Goal: Task Accomplishment & Management: Complete application form

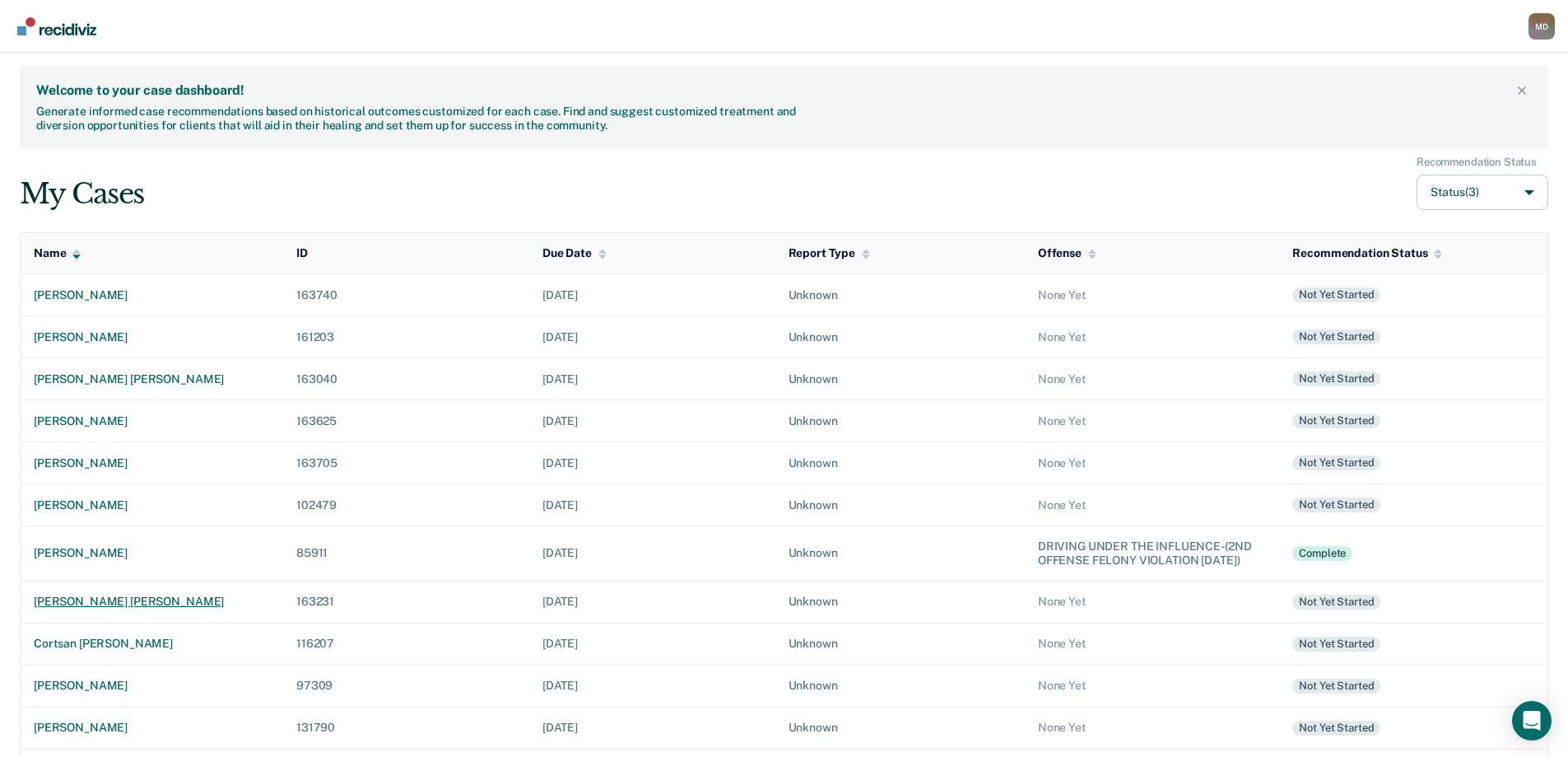
click at [101, 608] on div "[PERSON_NAME] [PERSON_NAME]" at bounding box center [151, 601] width 236 height 14
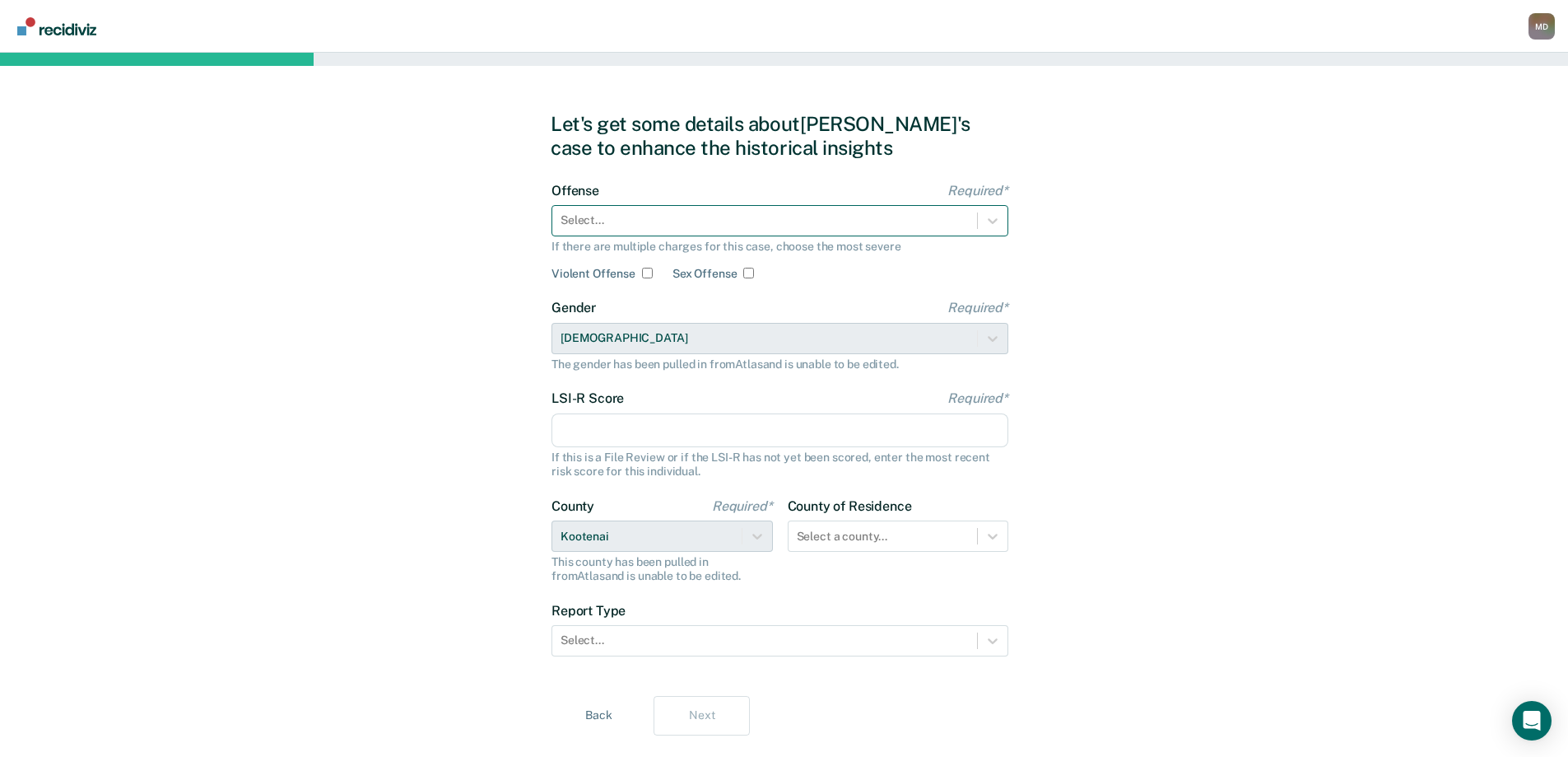
click at [716, 225] on div at bounding box center [765, 220] width 408 height 18
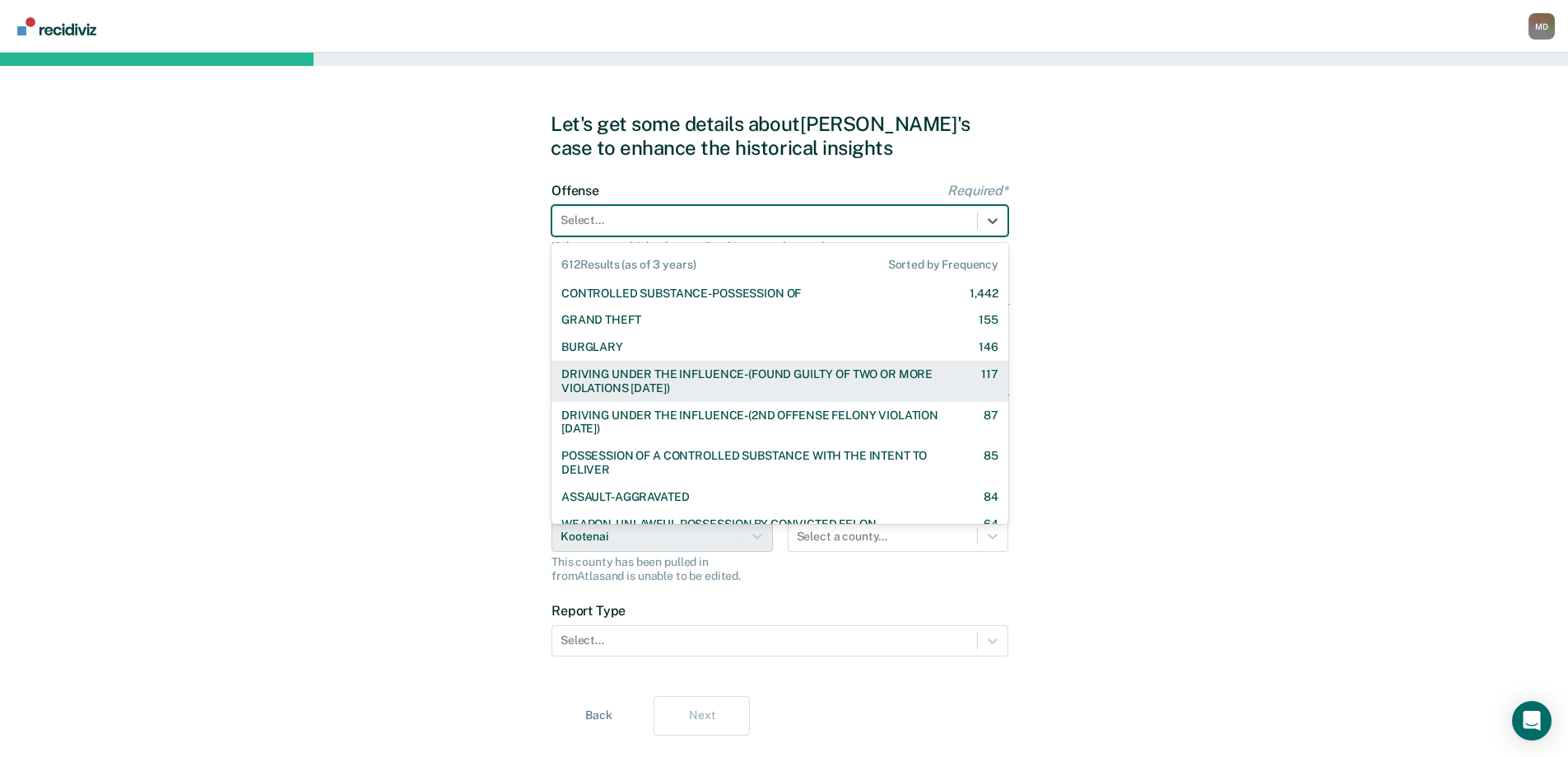
click at [712, 386] on div "DRIVING UNDER THE INFLUENCE-(FOUND GUILTY OF TWO OR MORE VIOLATIONS [DATE])" at bounding box center [757, 381] width 391 height 28
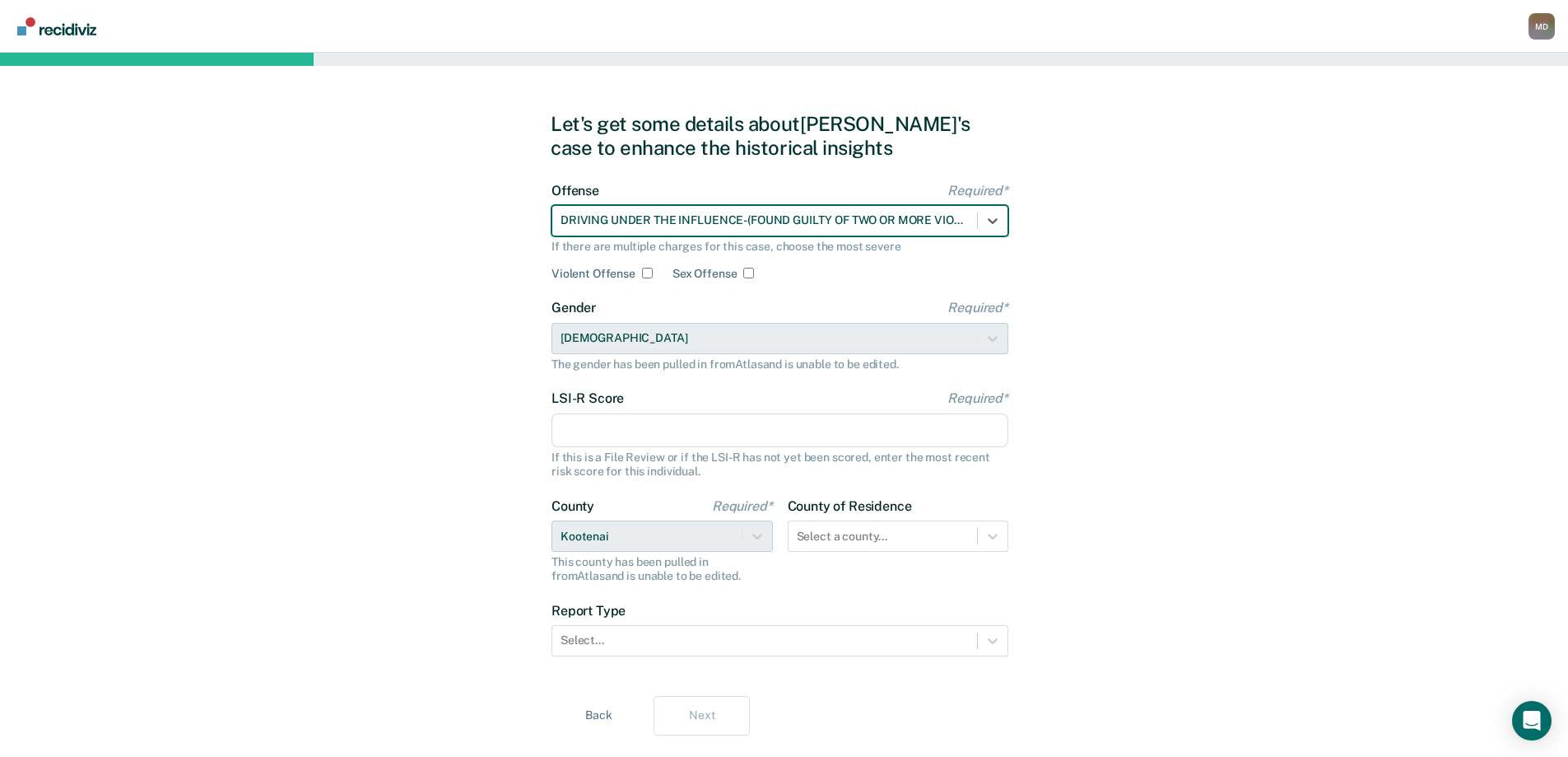
click at [642, 430] on input "LSI-R Score Required*" at bounding box center [780, 430] width 457 height 34
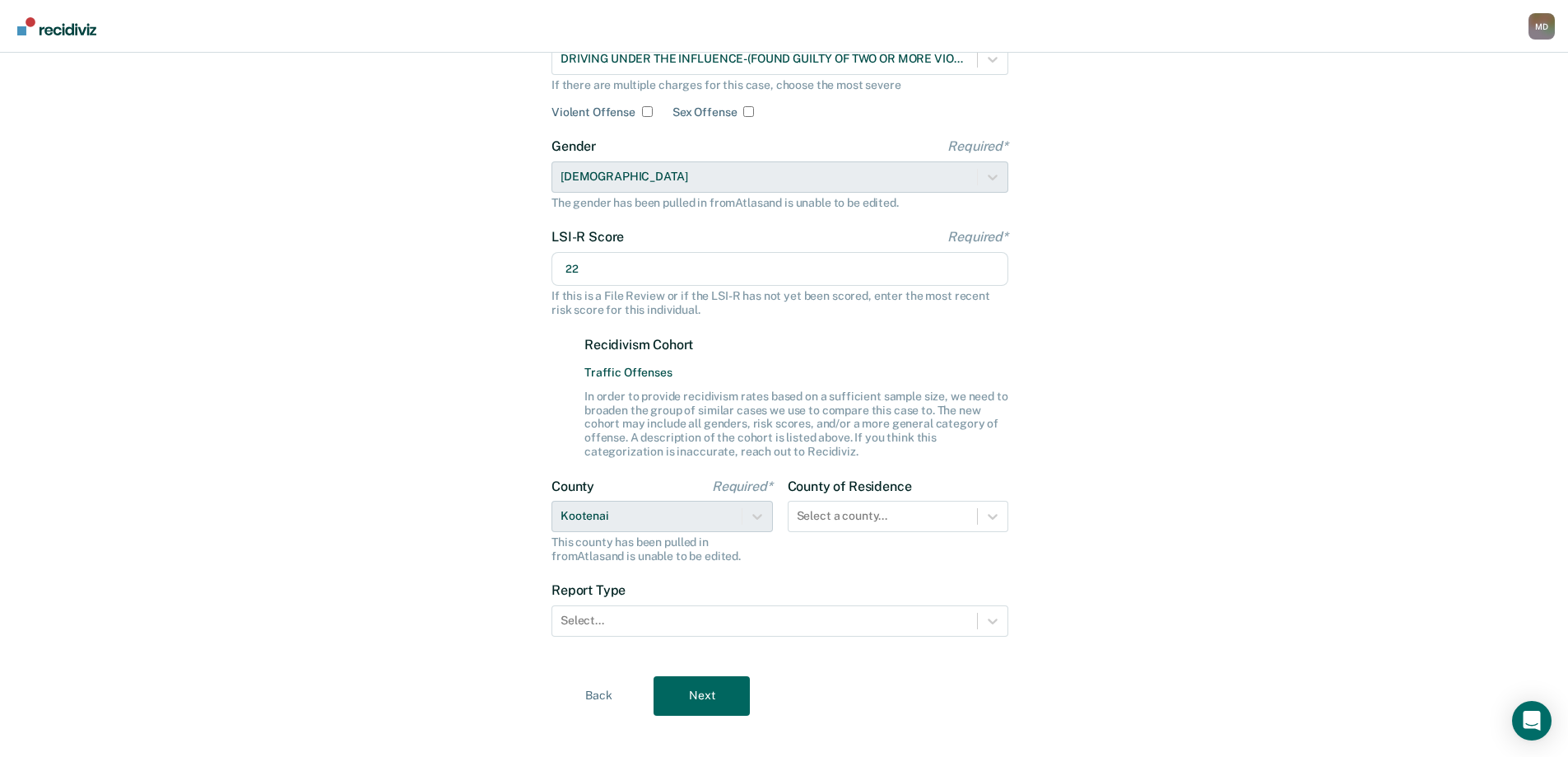
scroll to position [165, 0]
type input "22"
click at [637, 614] on div at bounding box center [765, 617] width 408 height 18
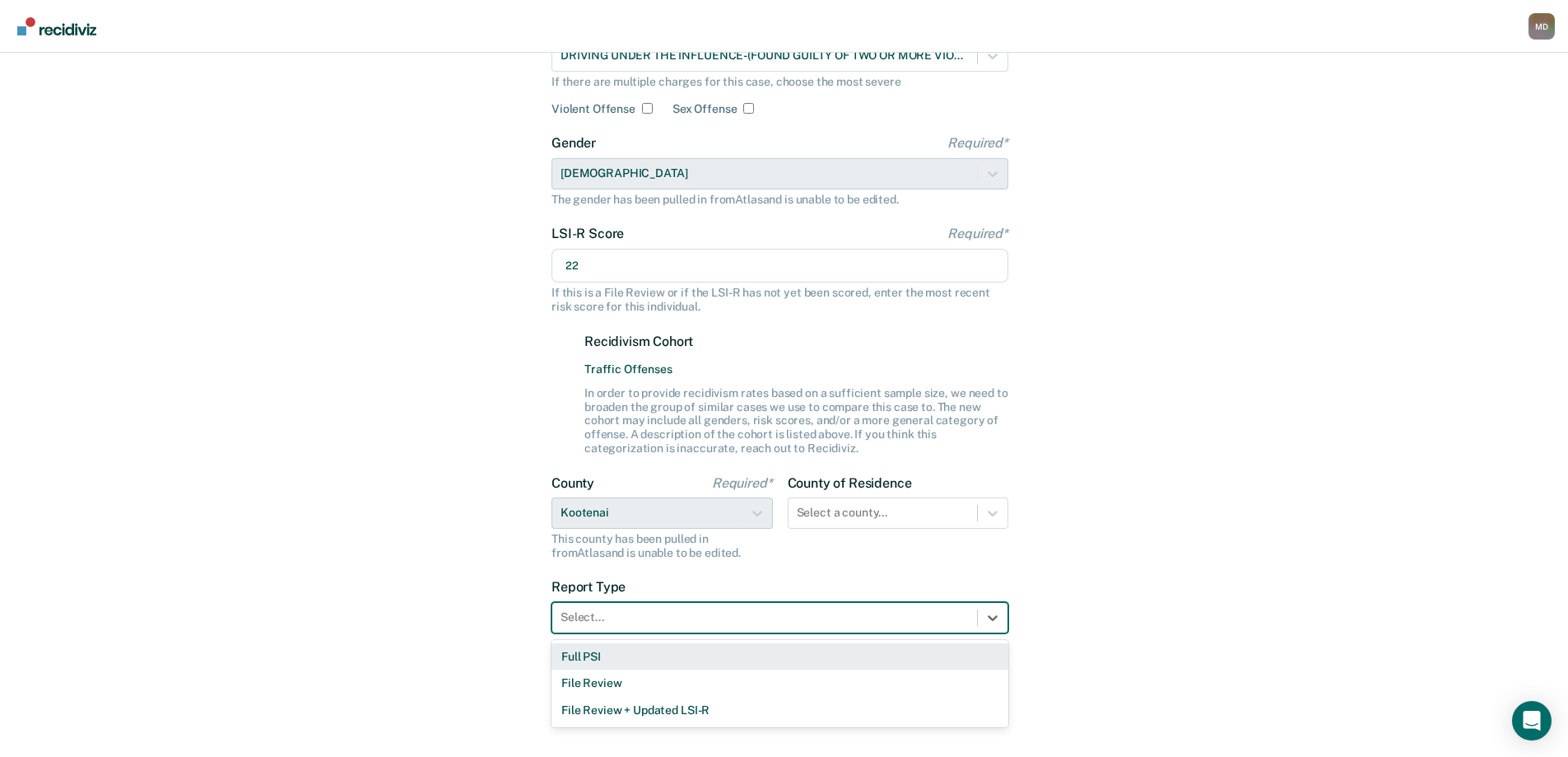
click at [631, 664] on div "Full PSI" at bounding box center [780, 657] width 457 height 27
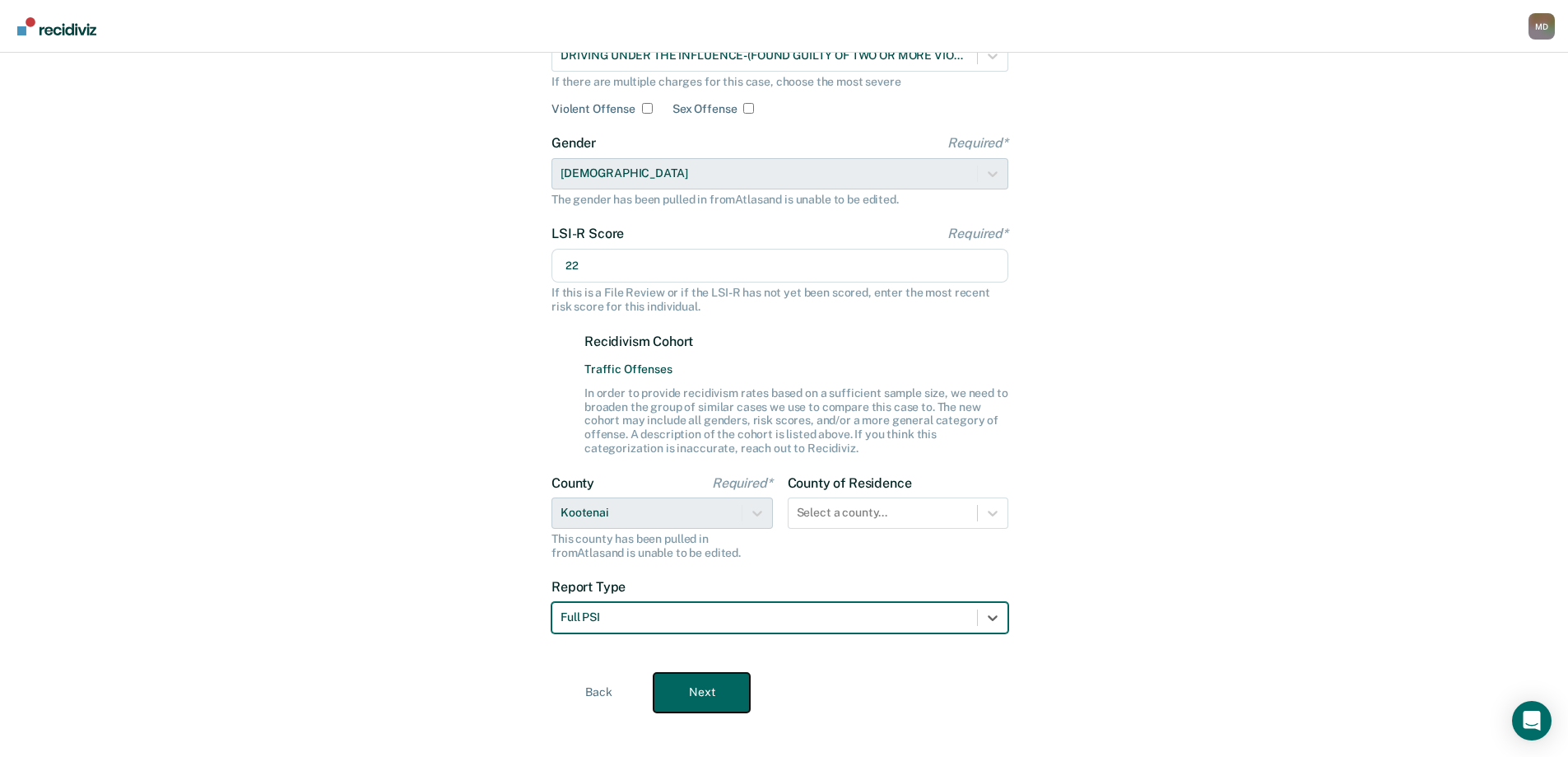
click at [710, 688] on button "Next" at bounding box center [701, 692] width 96 height 40
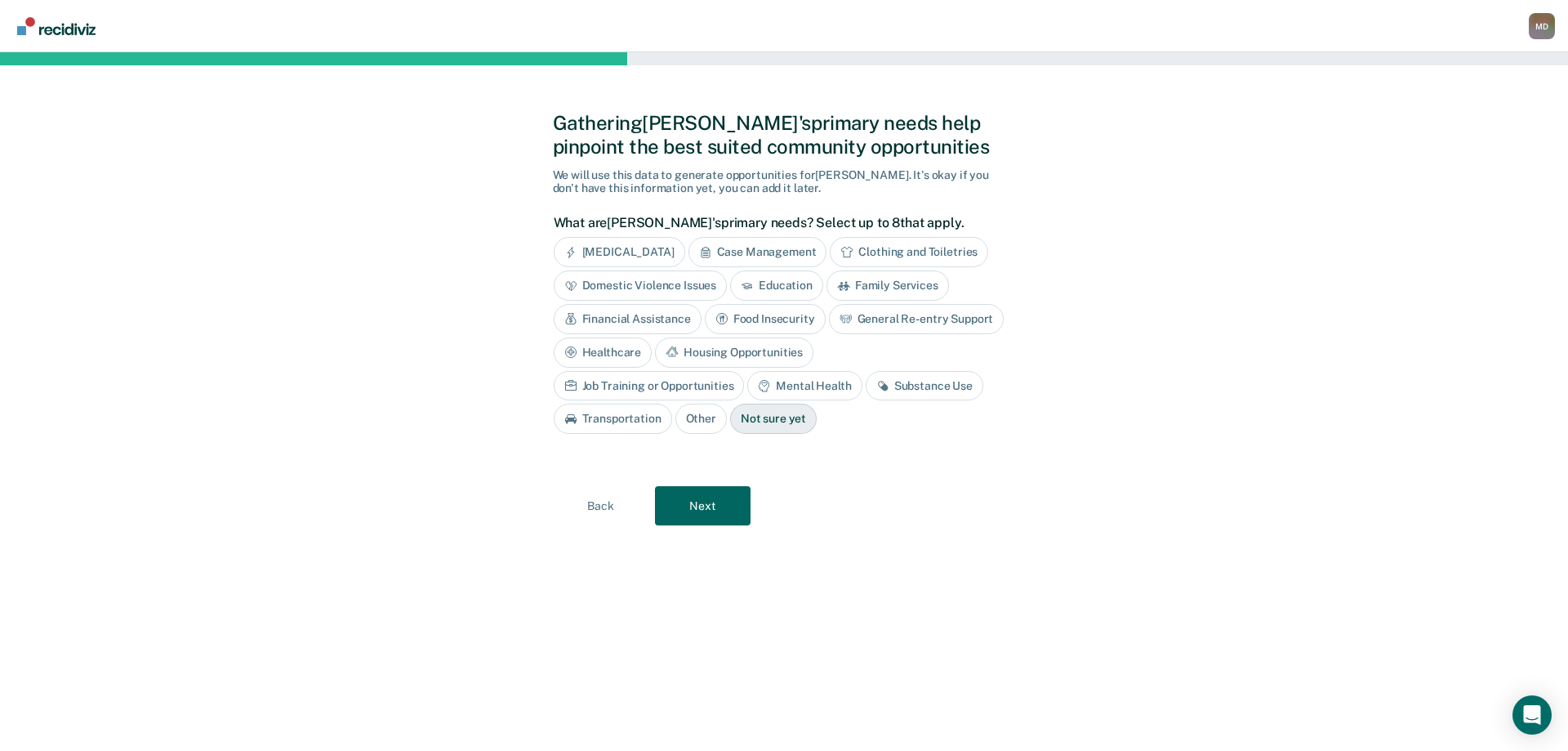
click at [866, 386] on div "Substance Use" at bounding box center [925, 386] width 118 height 31
click at [703, 507] on button "Next" at bounding box center [702, 506] width 95 height 39
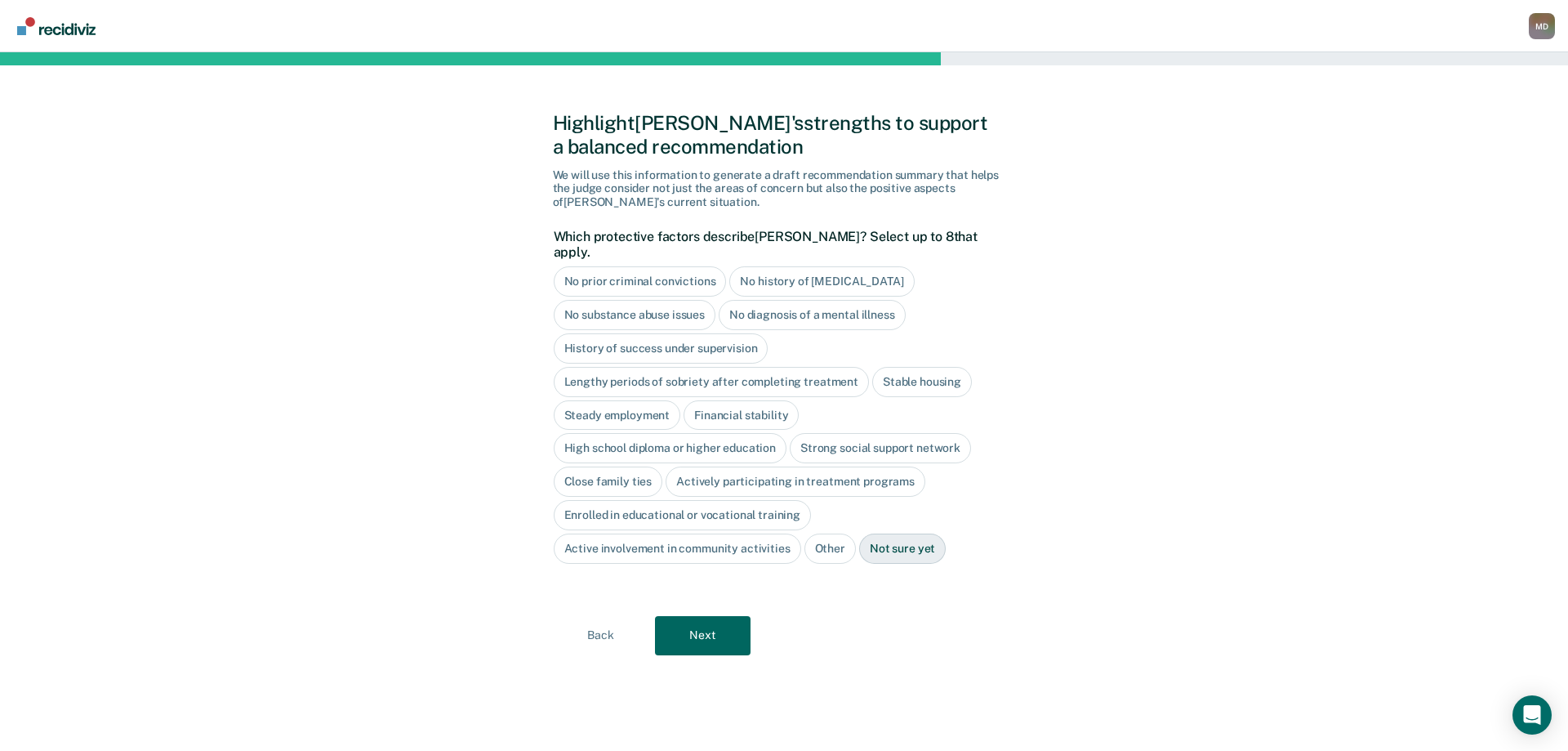
click at [772, 266] on div "No history of [MEDICAL_DATA]" at bounding box center [821, 281] width 184 height 31
click at [664, 334] on div "History of success under supervision" at bounding box center [661, 348] width 215 height 31
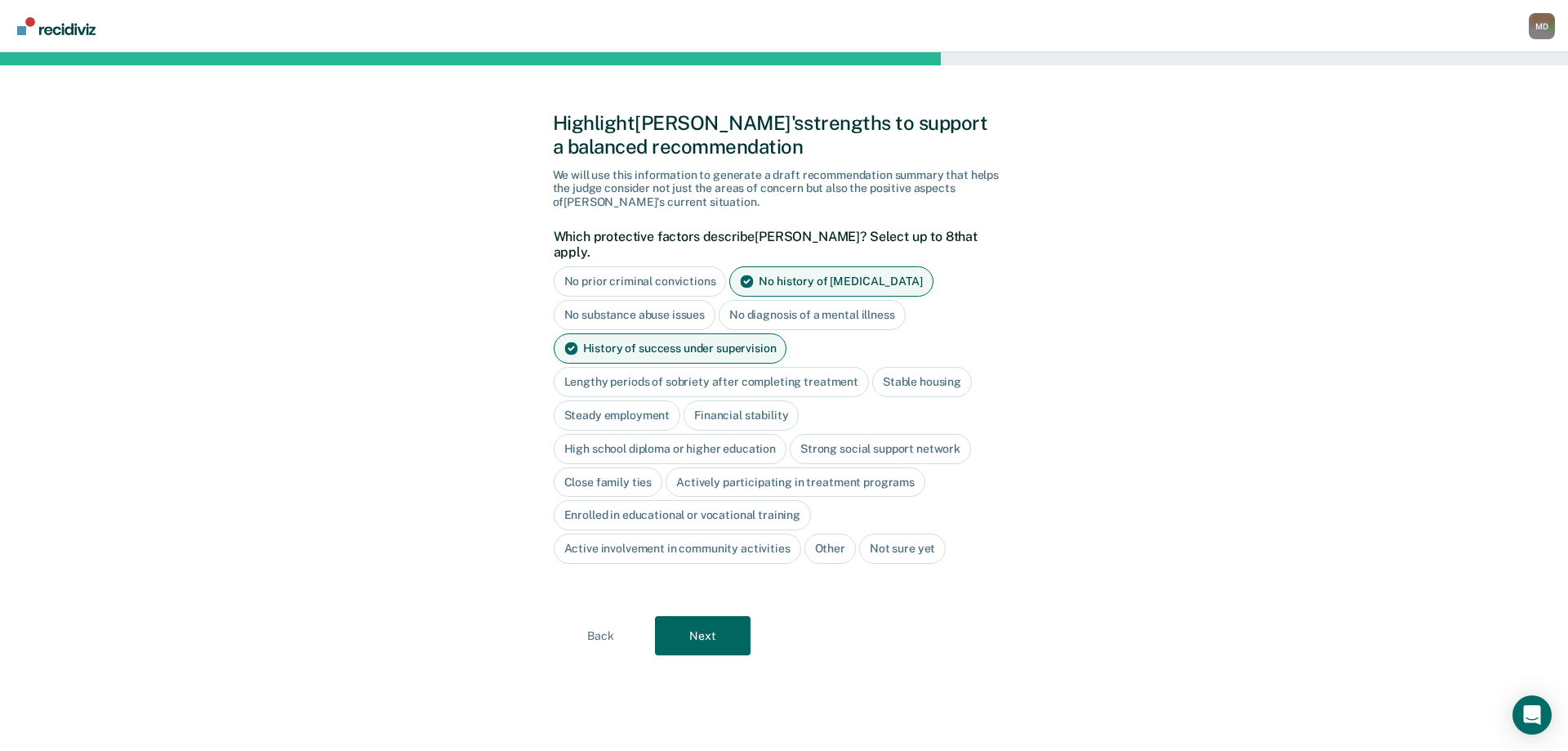
click at [911, 369] on div "Stable housing" at bounding box center [922, 382] width 100 height 31
click at [712, 400] on div "Financial stability" at bounding box center [741, 415] width 115 height 31
click at [690, 434] on div "High school diploma or higher education" at bounding box center [671, 449] width 234 height 31
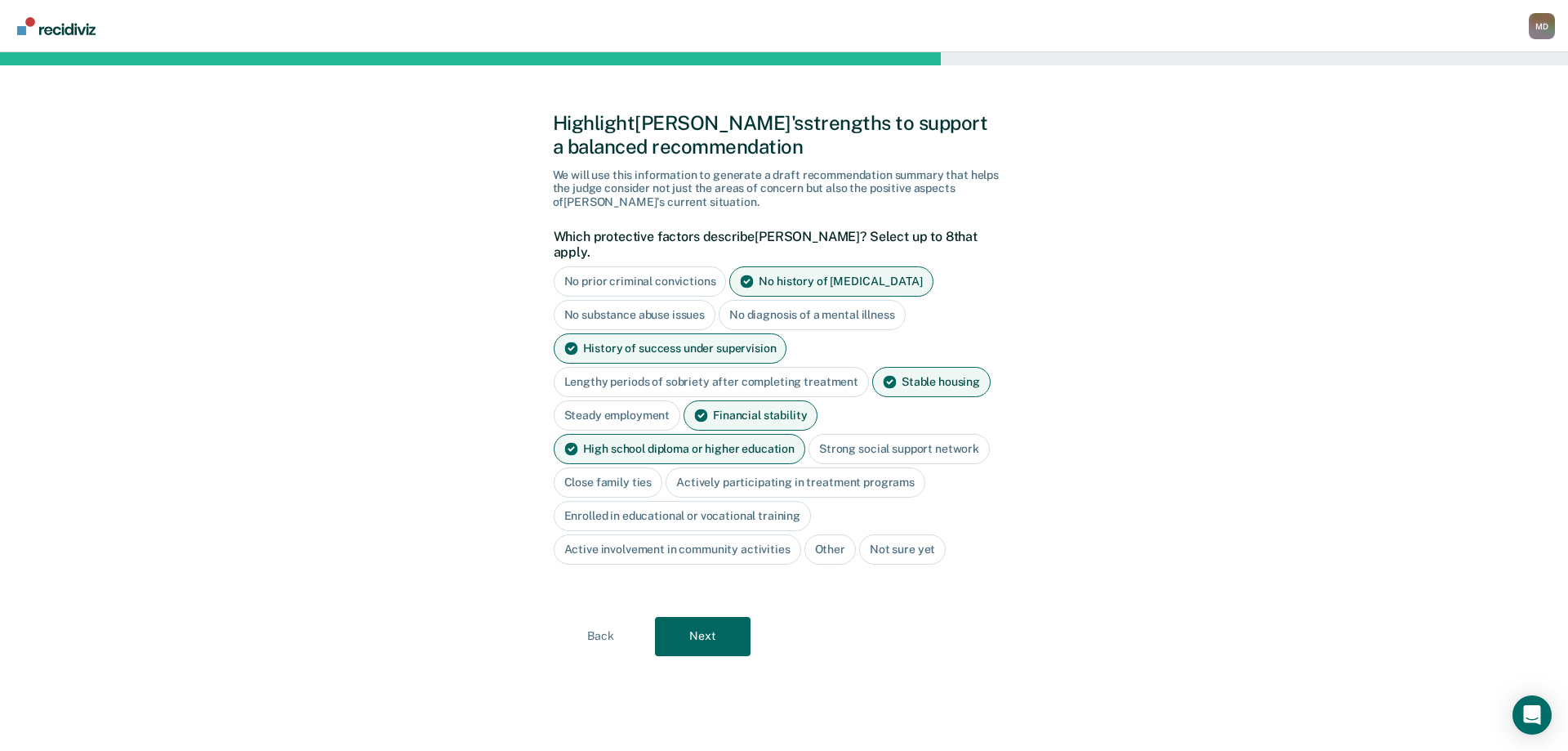
click at [614, 468] on div "Close family ties" at bounding box center [608, 482] width 109 height 31
click at [726, 630] on button "Next" at bounding box center [702, 636] width 95 height 39
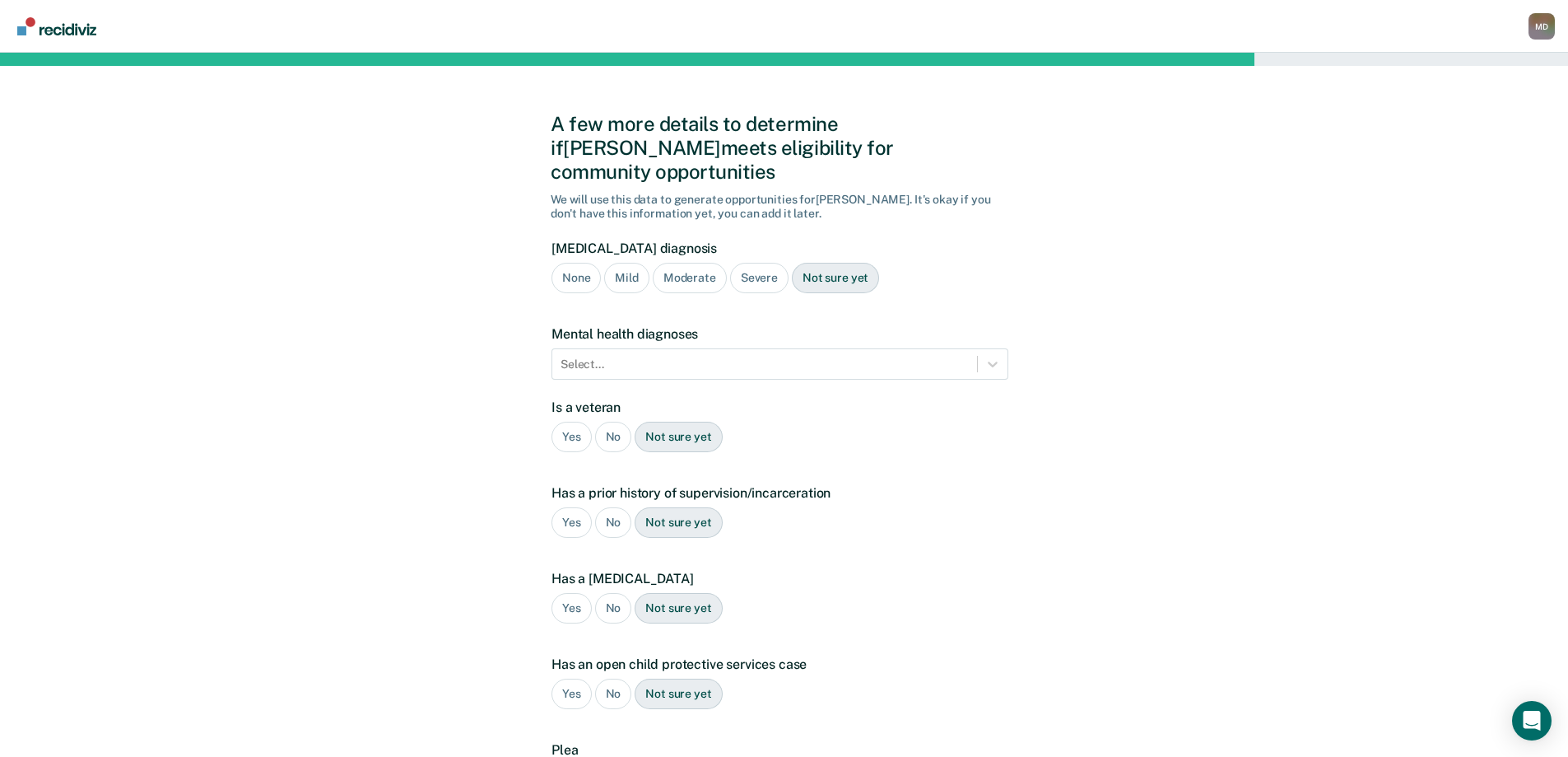
click at [700, 262] on div "Moderate" at bounding box center [690, 277] width 74 height 31
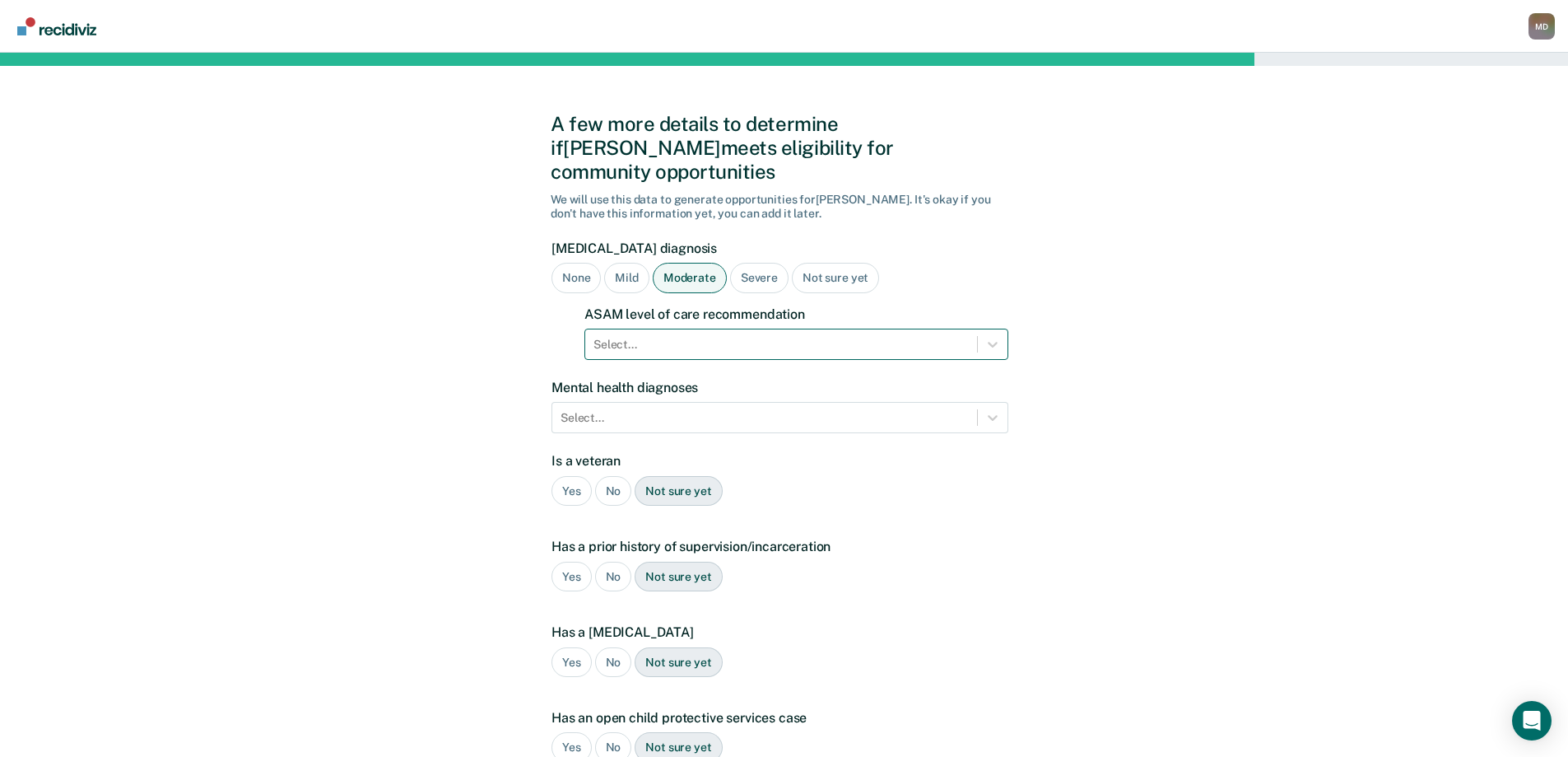
click at [691, 336] on div at bounding box center [780, 345] width 376 height 18
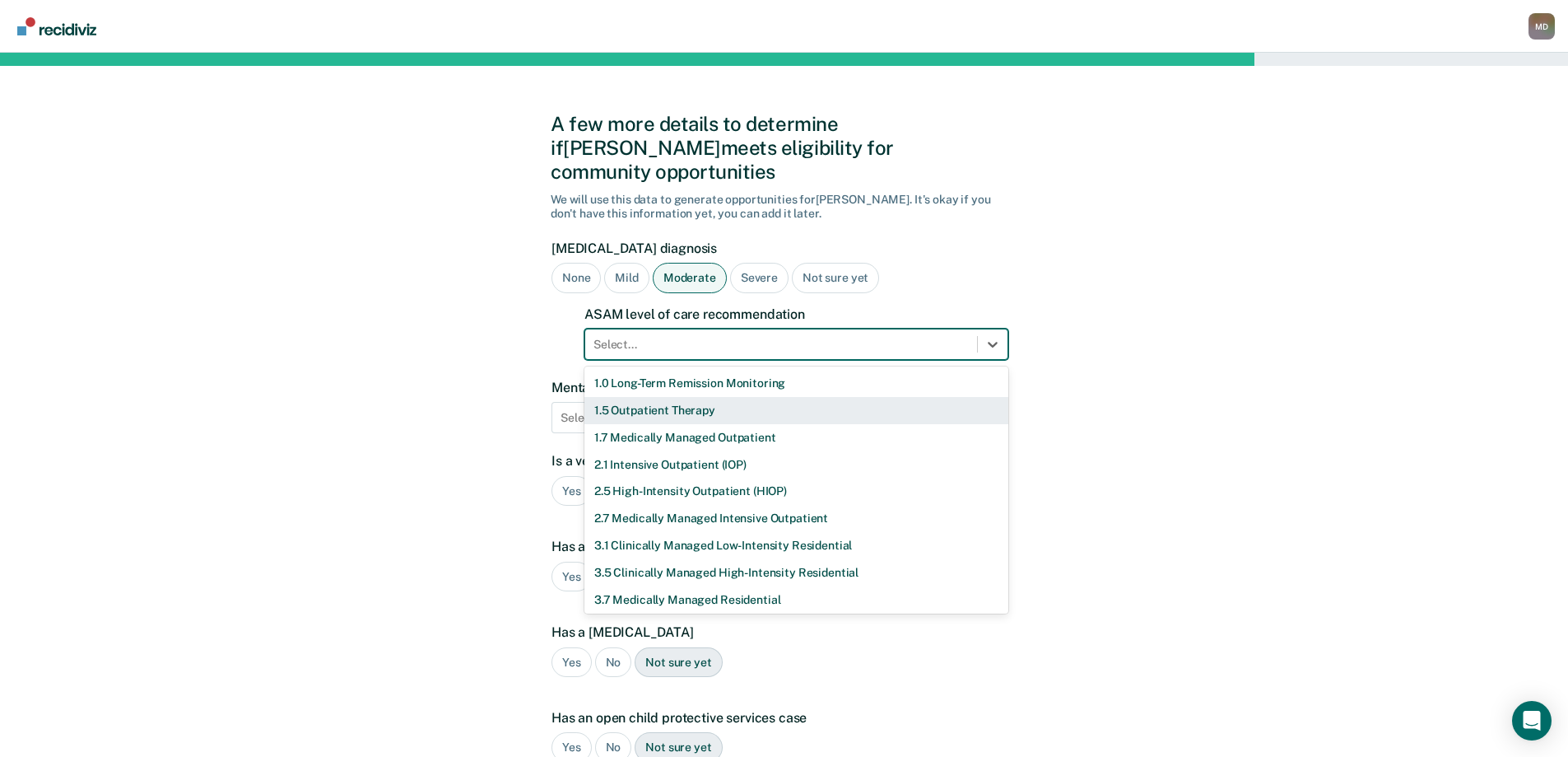
click at [645, 397] on div "1.5 Outpatient Therapy" at bounding box center [796, 410] width 424 height 27
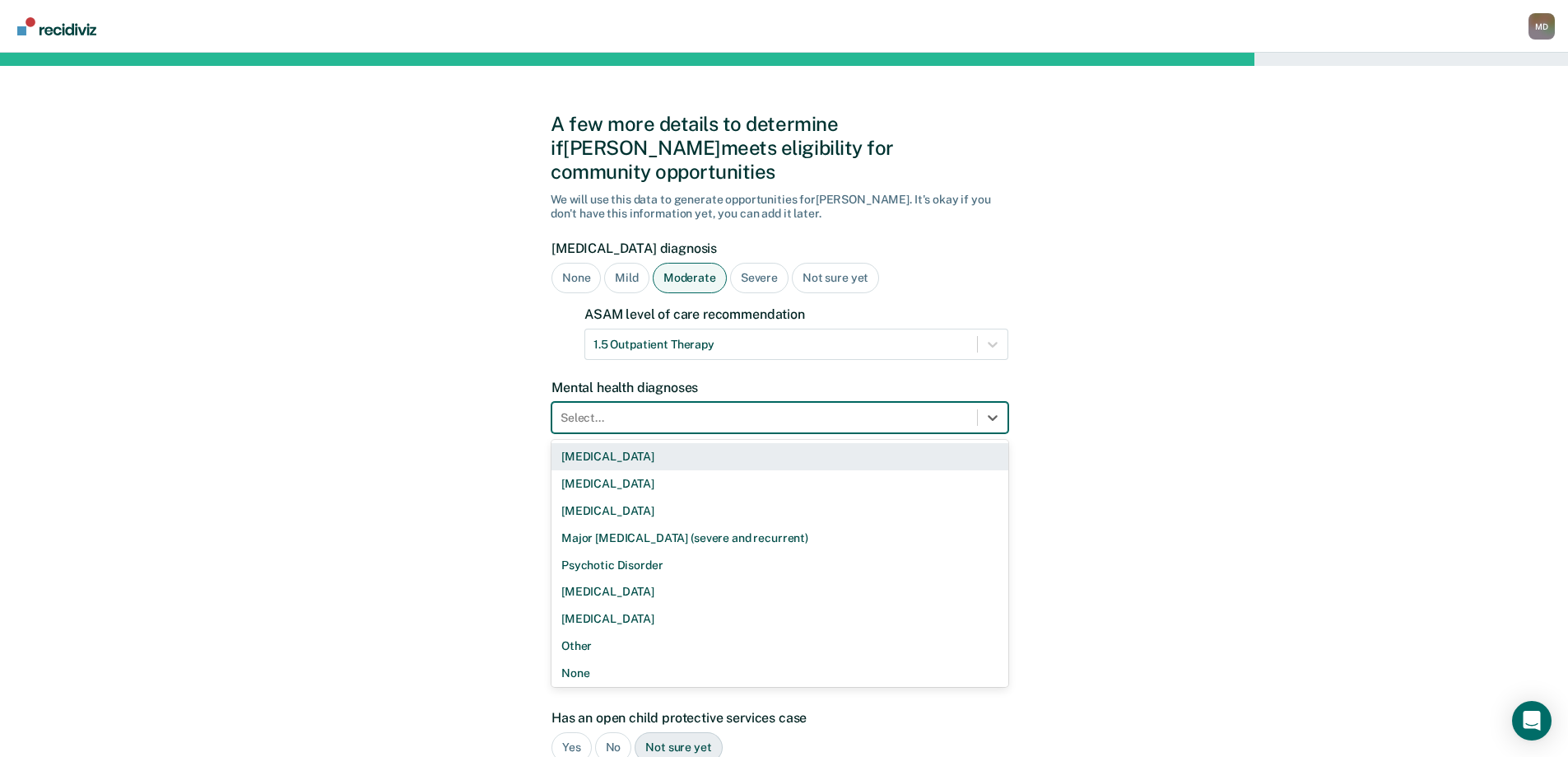
click at [677, 409] on div at bounding box center [765, 418] width 408 height 18
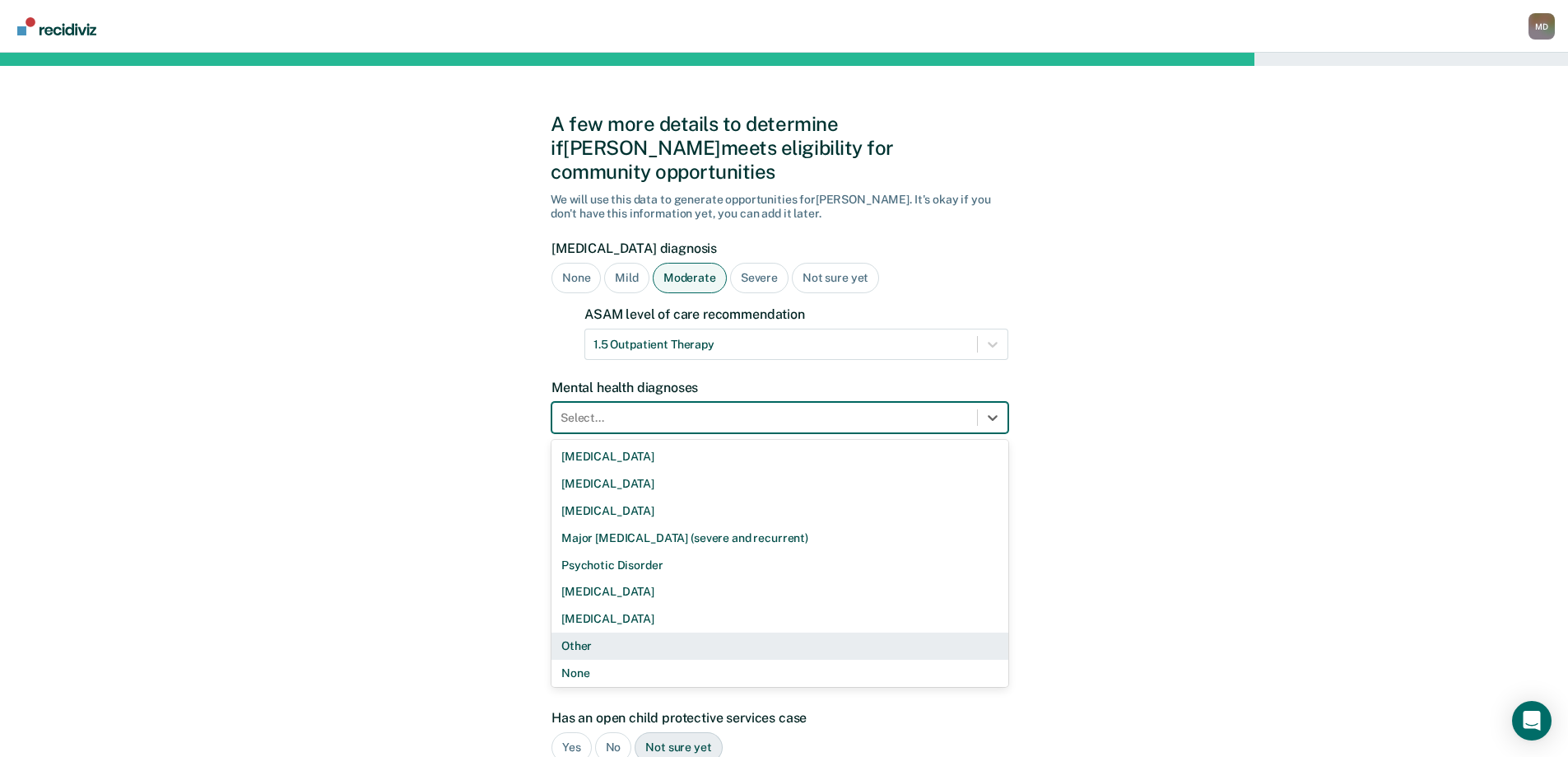
click at [581, 632] on div "Other" at bounding box center [780, 645] width 457 height 27
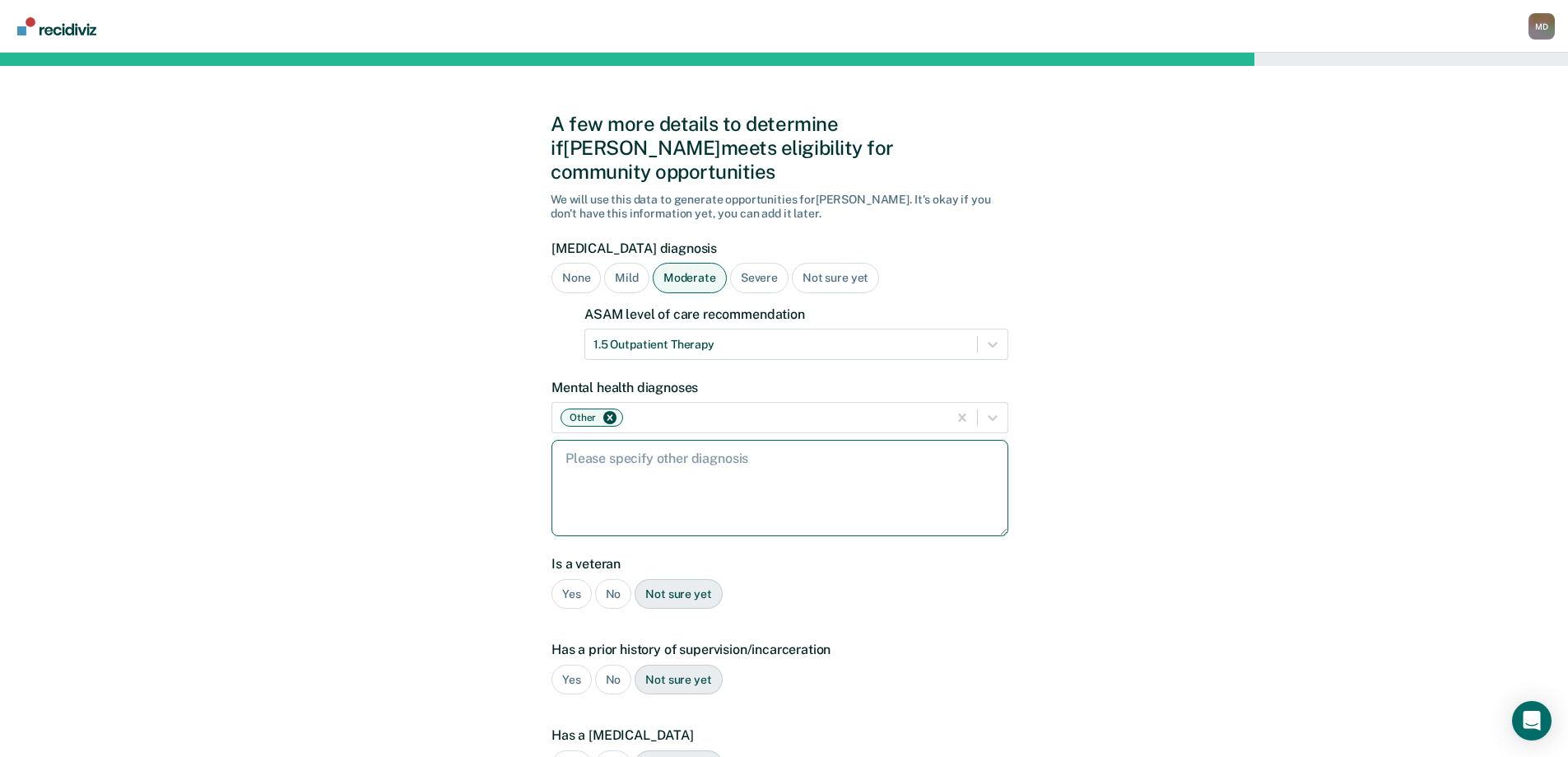
click at [636, 508] on textarea at bounding box center [780, 488] width 457 height 96
type textarea "[MEDICAL_DATA]"
click at [604, 579] on div "No" at bounding box center [613, 594] width 37 height 31
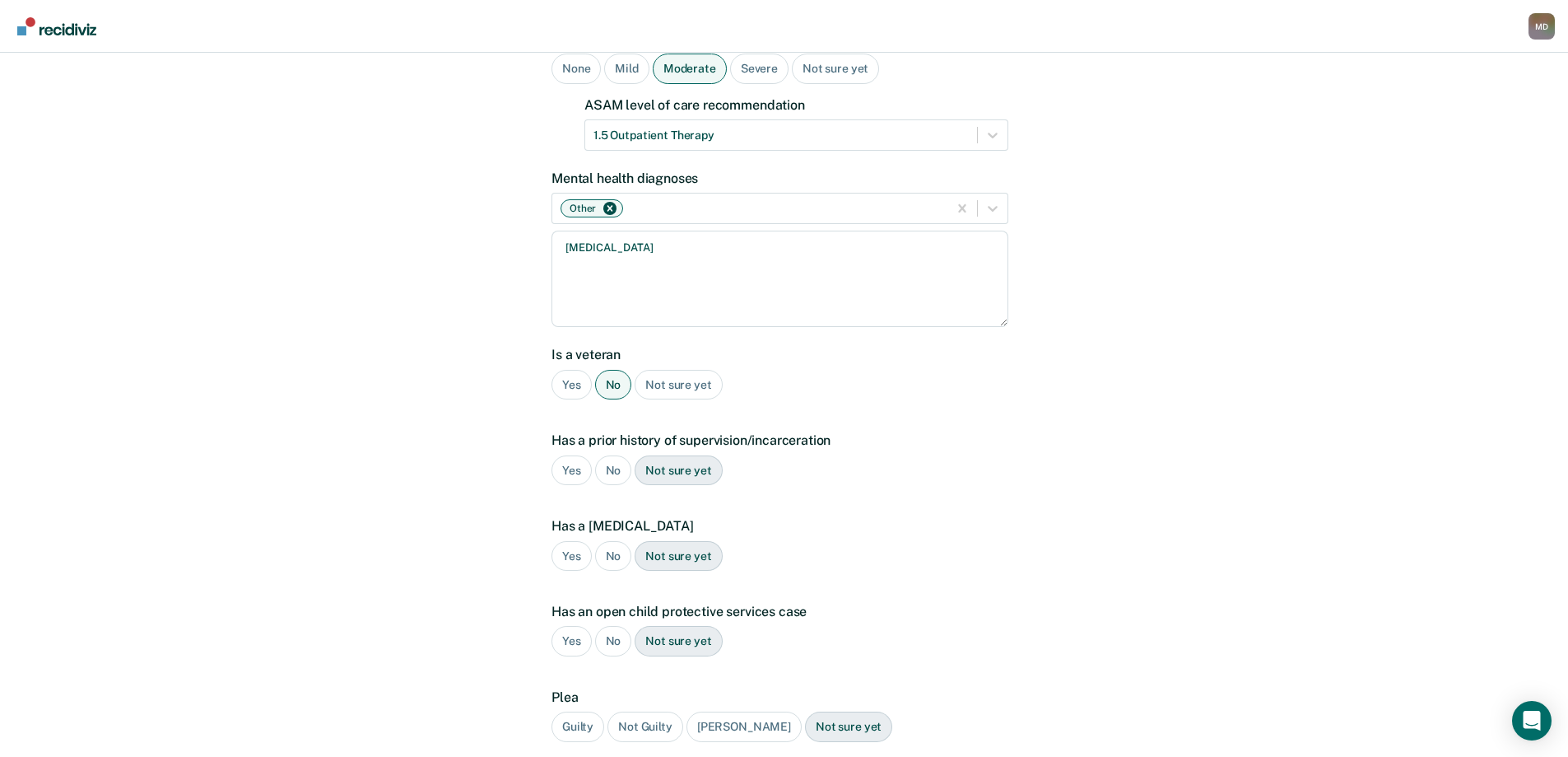
scroll to position [247, 0]
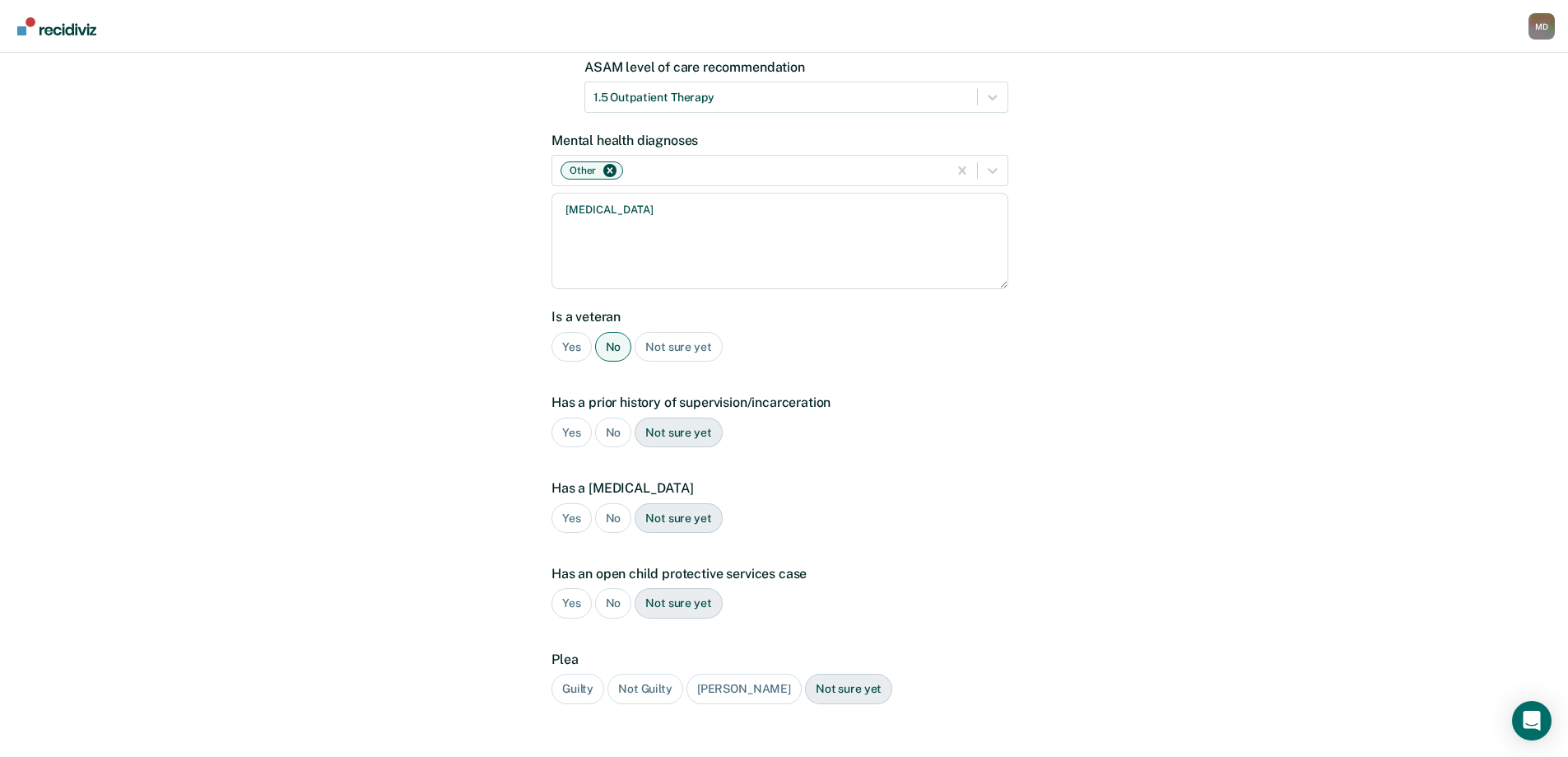
click at [564, 417] on div "Yes" at bounding box center [572, 432] width 40 height 31
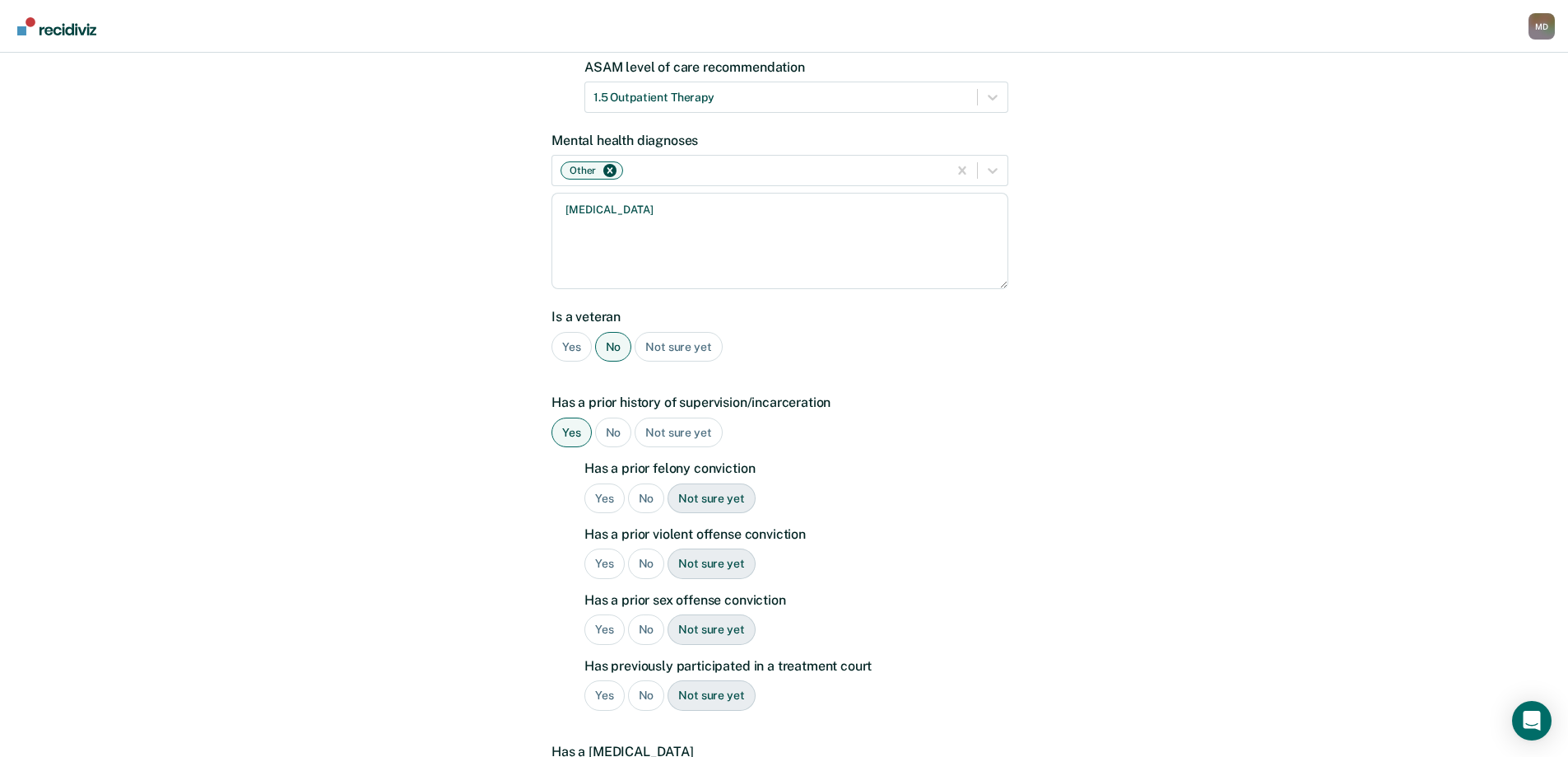
click at [647, 483] on div "No" at bounding box center [647, 498] width 37 height 31
click at [648, 548] on div "No" at bounding box center [647, 563] width 37 height 31
click at [651, 614] on div "No" at bounding box center [647, 629] width 37 height 31
click at [642, 680] on div "No" at bounding box center [647, 695] width 37 height 31
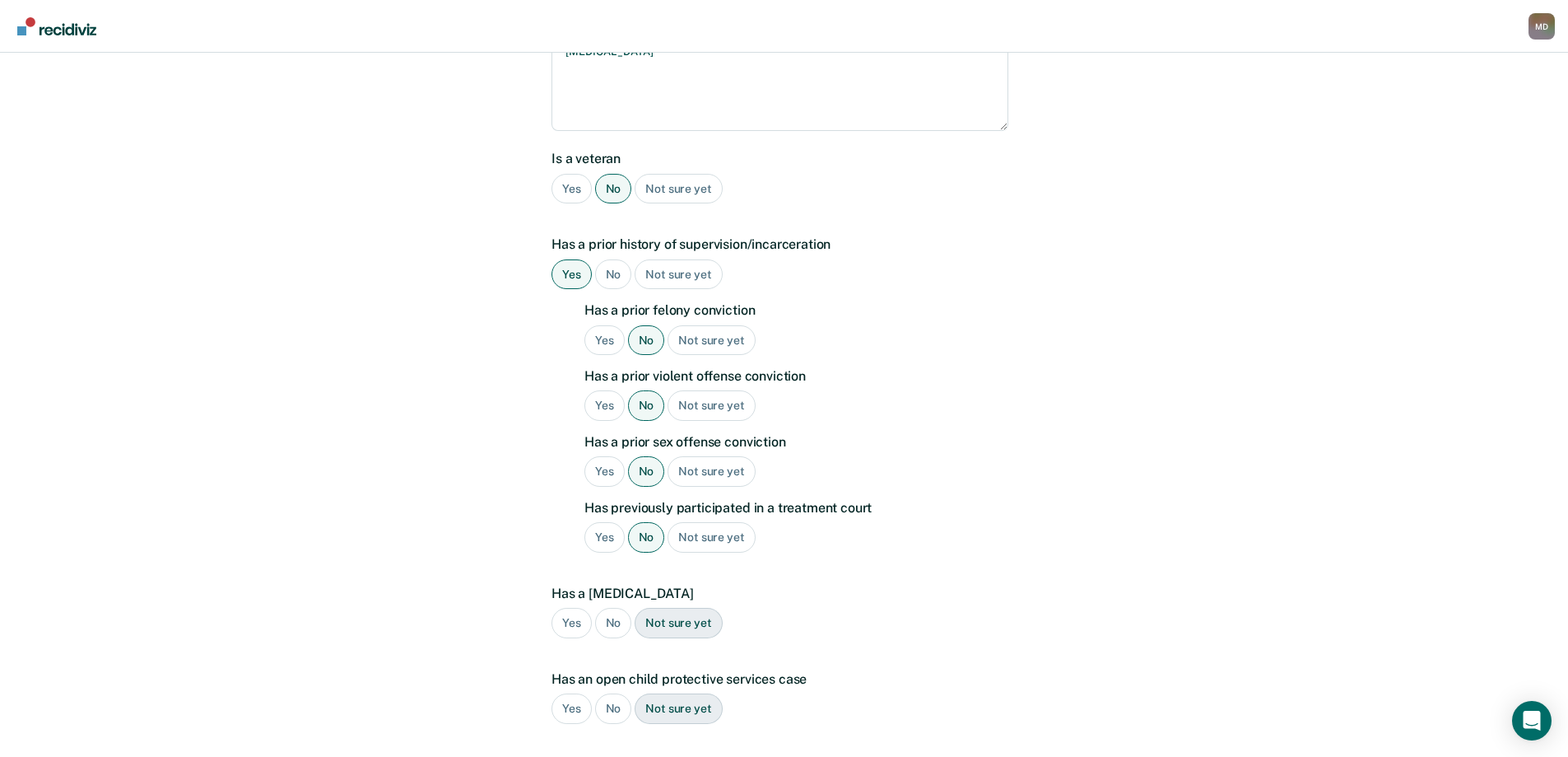
scroll to position [494, 0]
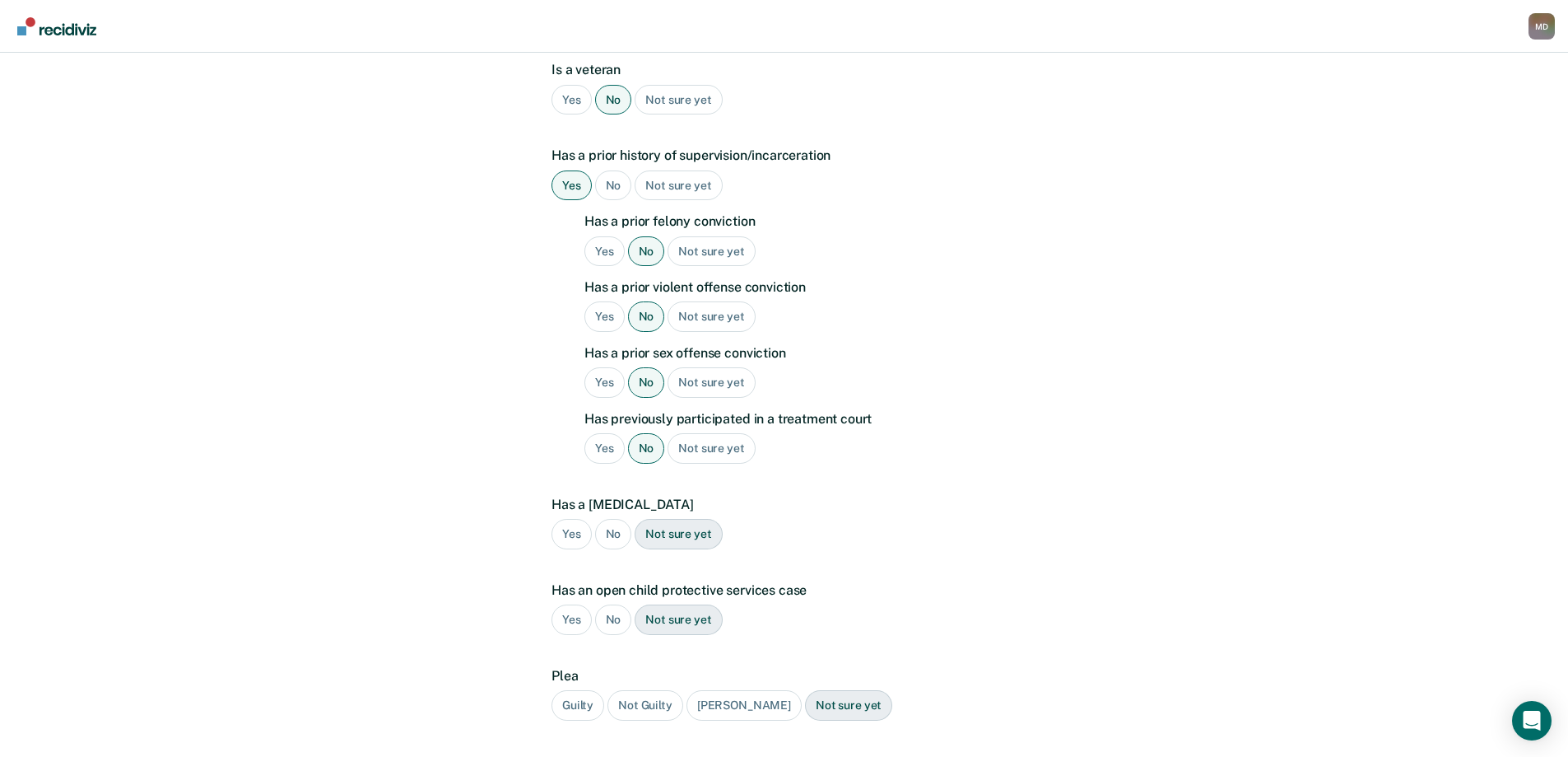
click at [617, 518] on div "No" at bounding box center [613, 533] width 37 height 31
click at [609, 605] on div "No" at bounding box center [613, 620] width 37 height 31
click at [577, 690] on div "Guilty" at bounding box center [578, 705] width 53 height 31
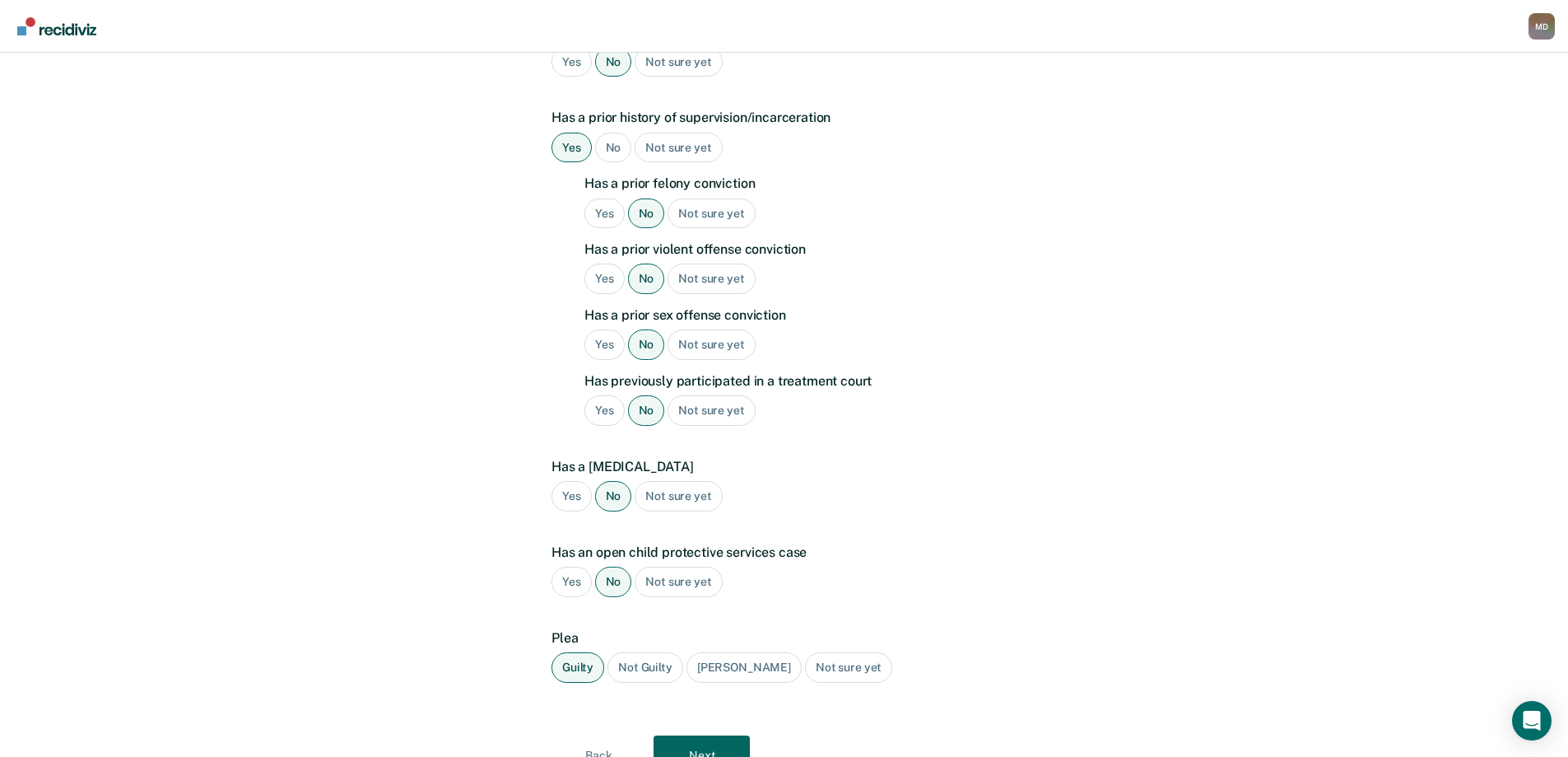
scroll to position [585, 0]
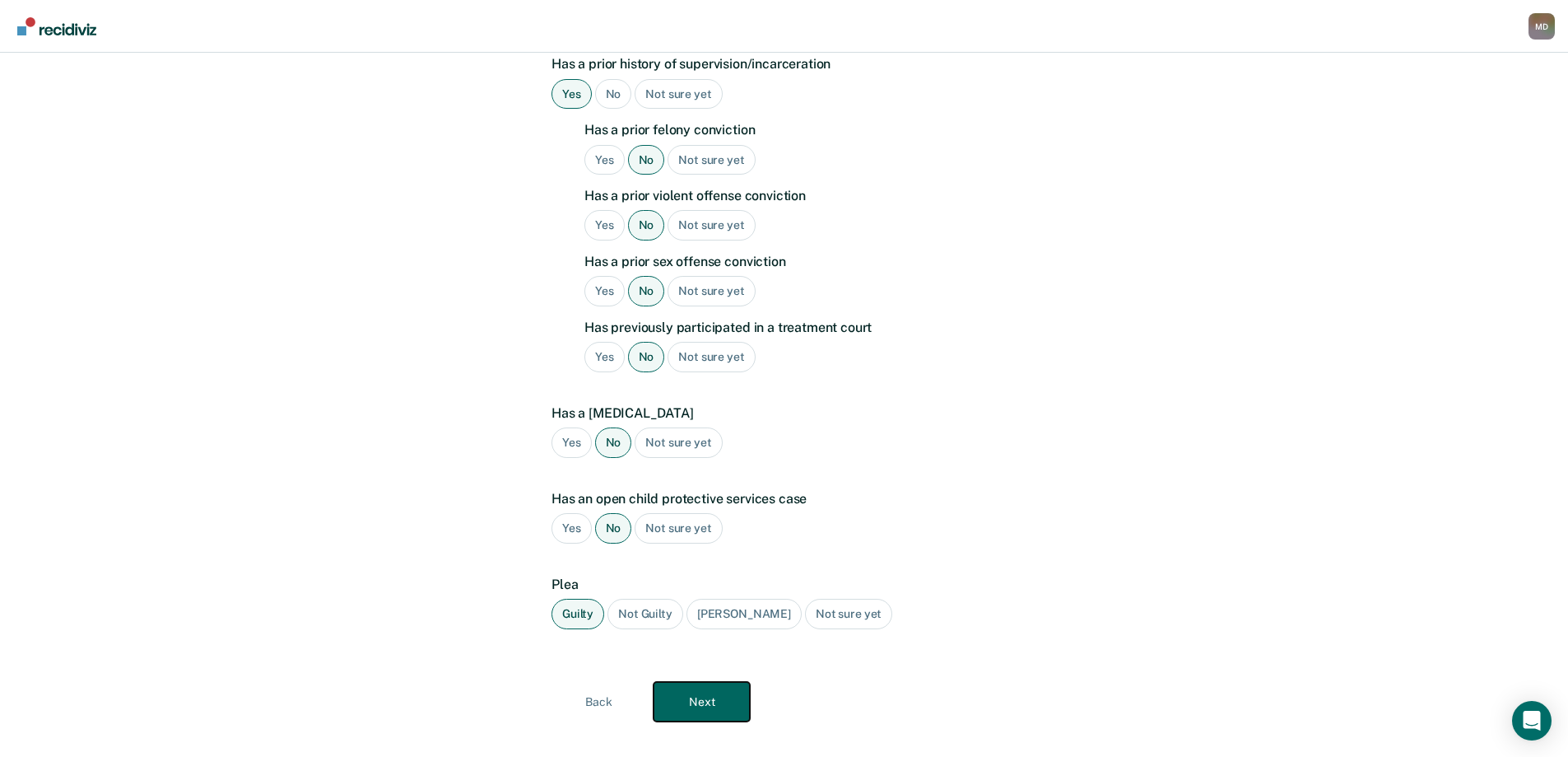
click at [720, 682] on button "Next" at bounding box center [701, 702] width 96 height 40
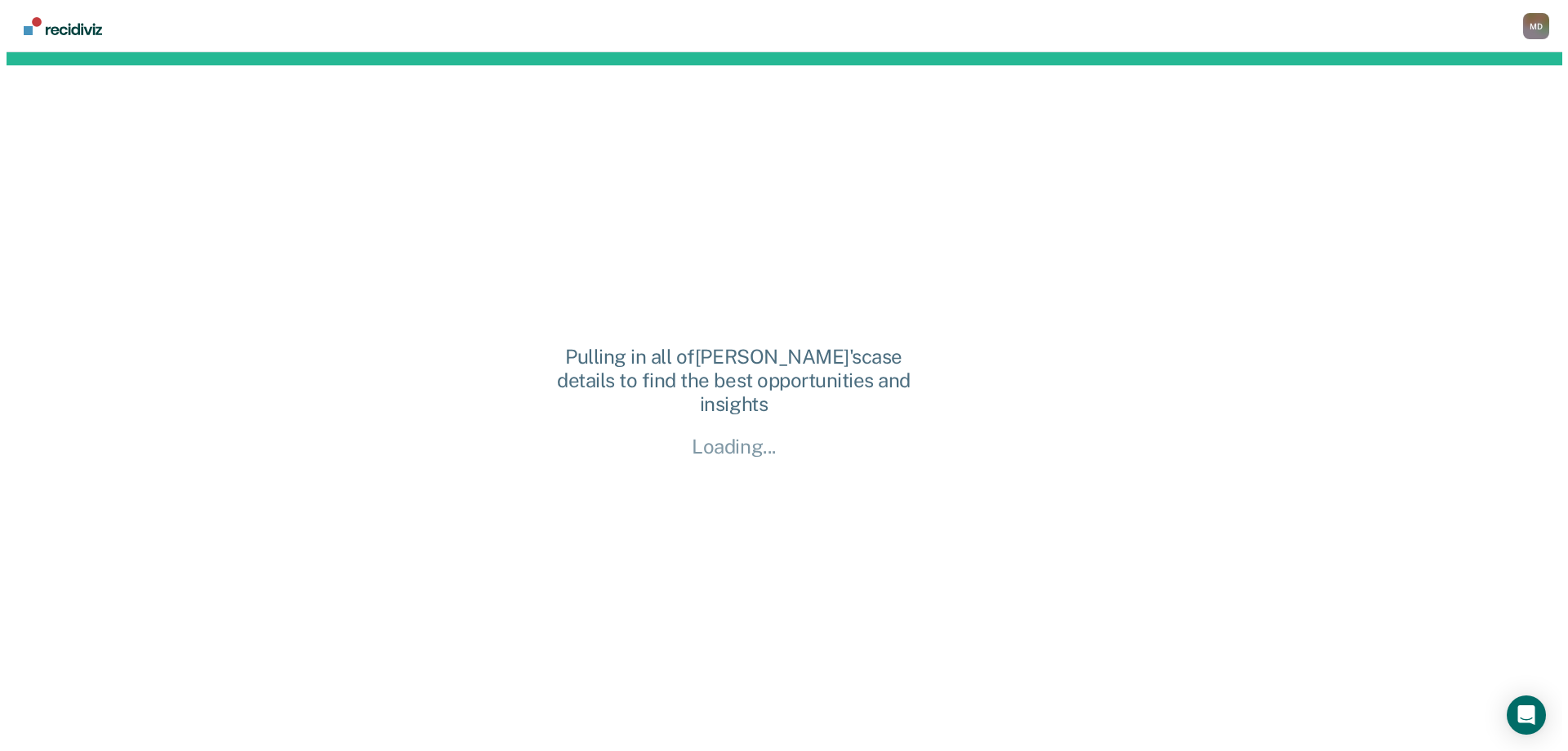
scroll to position [0, 0]
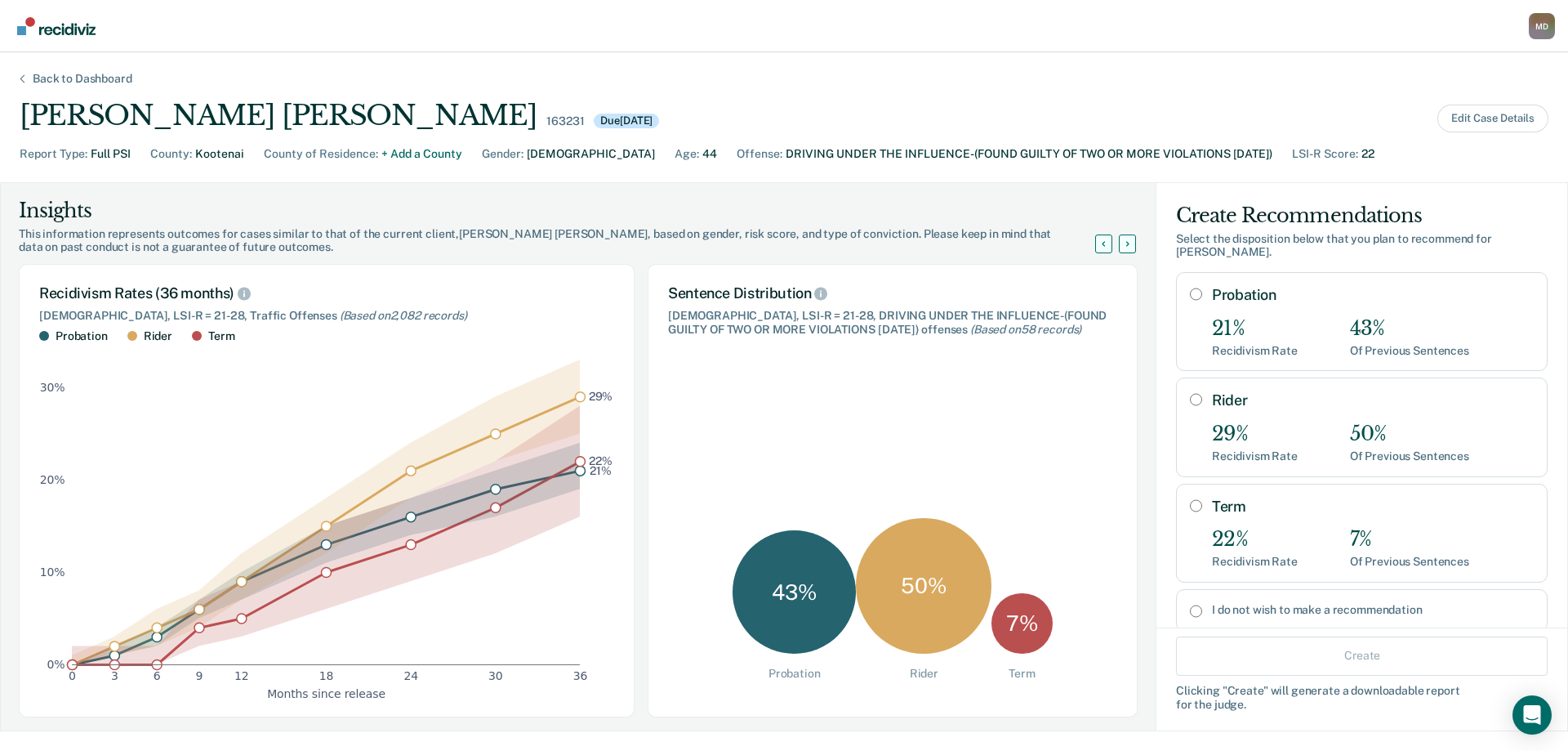
click at [1190, 287] on input "Probation" at bounding box center [1196, 293] width 12 height 13
radio input "true"
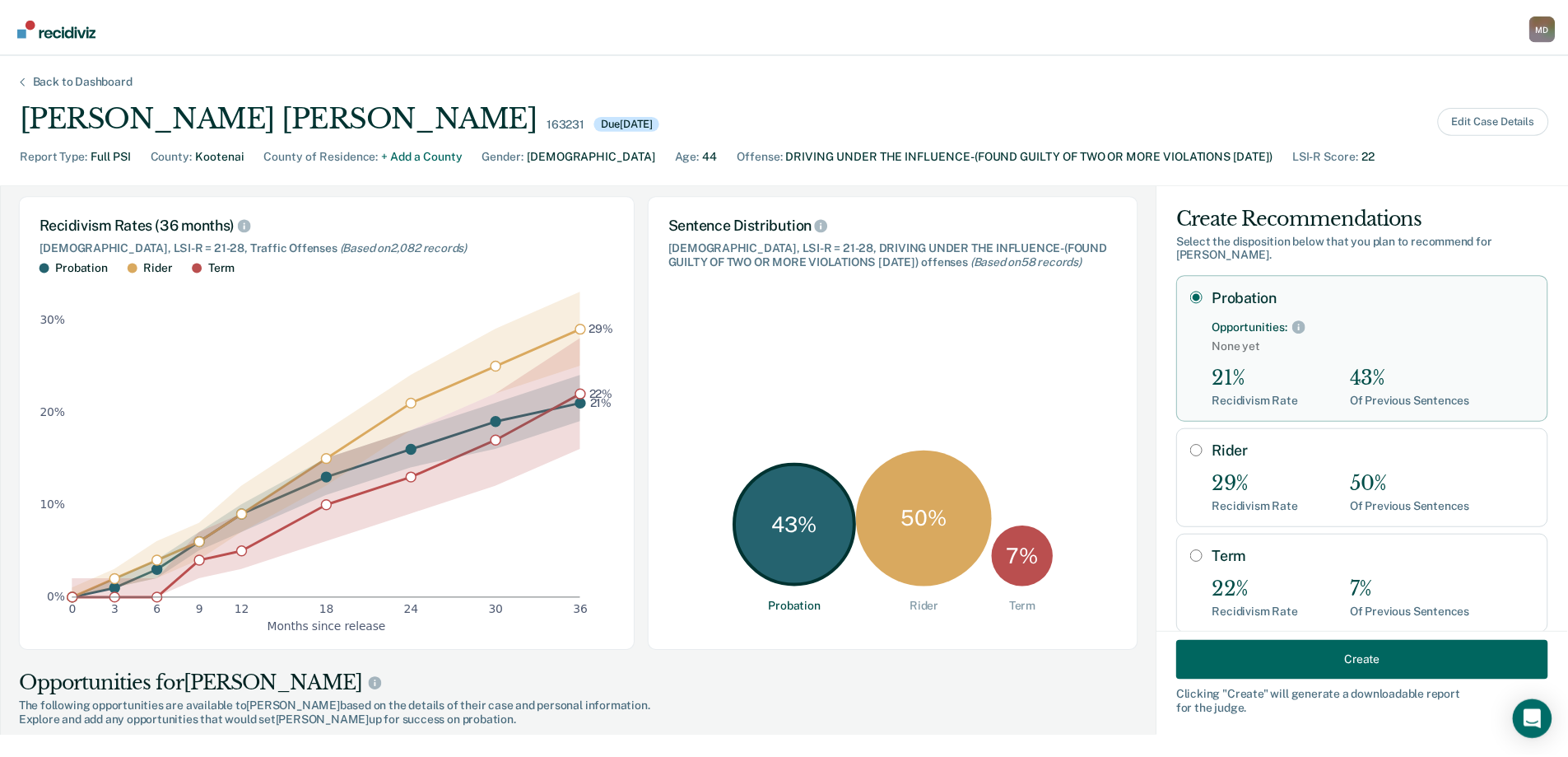
scroll to position [247, 0]
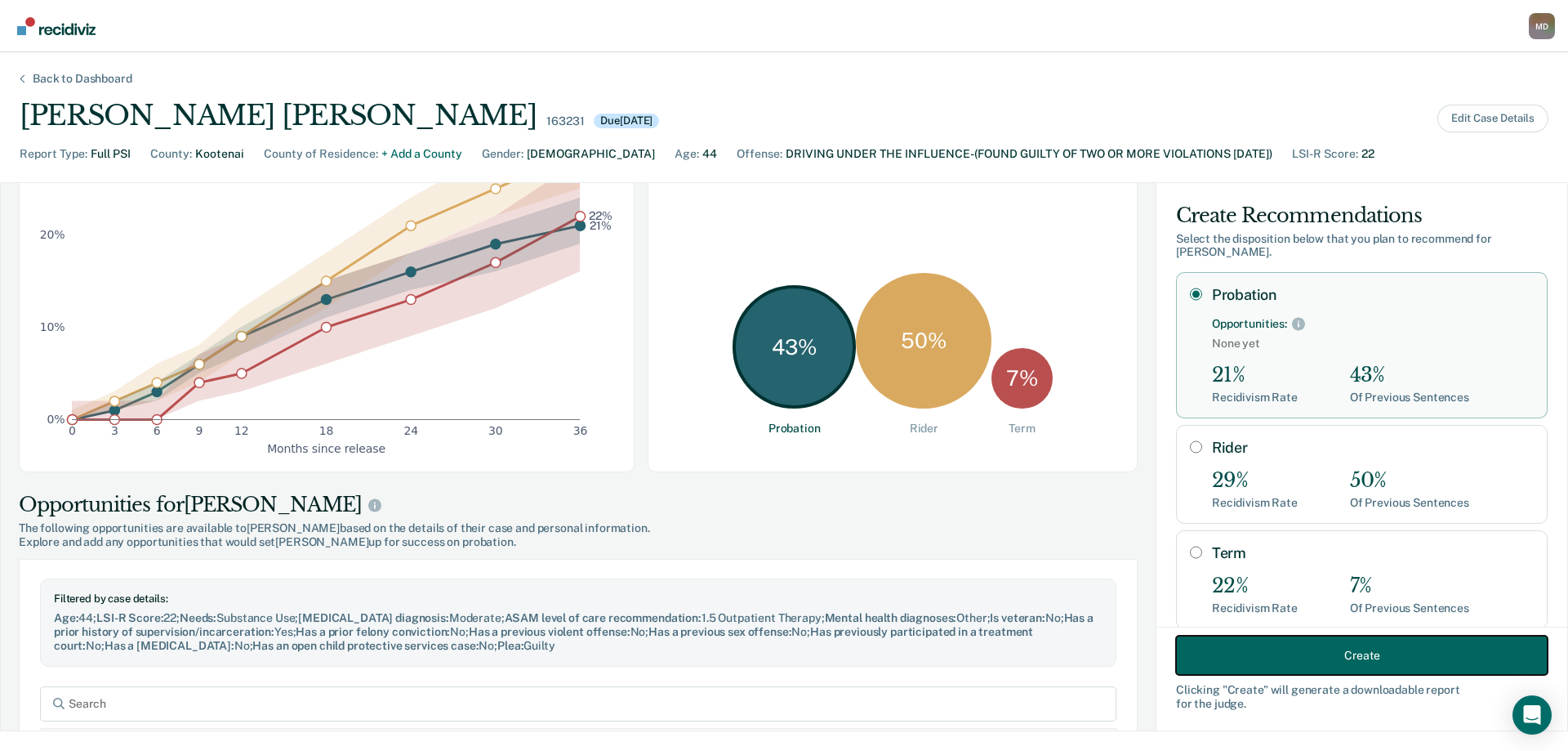
click at [1351, 656] on button "Create" at bounding box center [1362, 655] width 372 height 39
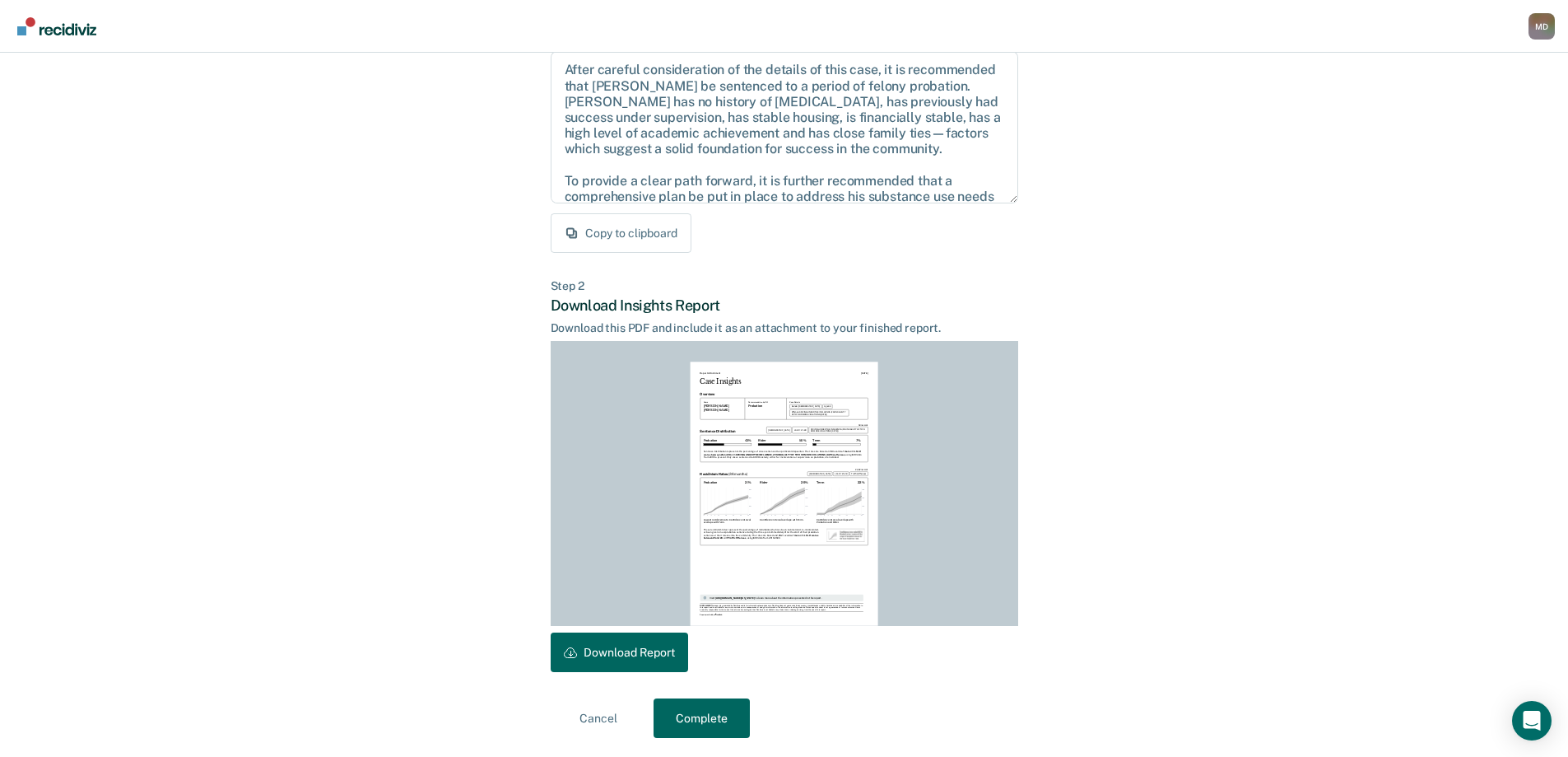
scroll to position [182, 0]
click at [641, 644] on button "Download Report" at bounding box center [619, 651] width 137 height 40
click at [712, 722] on button "Complete" at bounding box center [701, 717] width 96 height 40
